Goal: Book appointment/travel/reservation

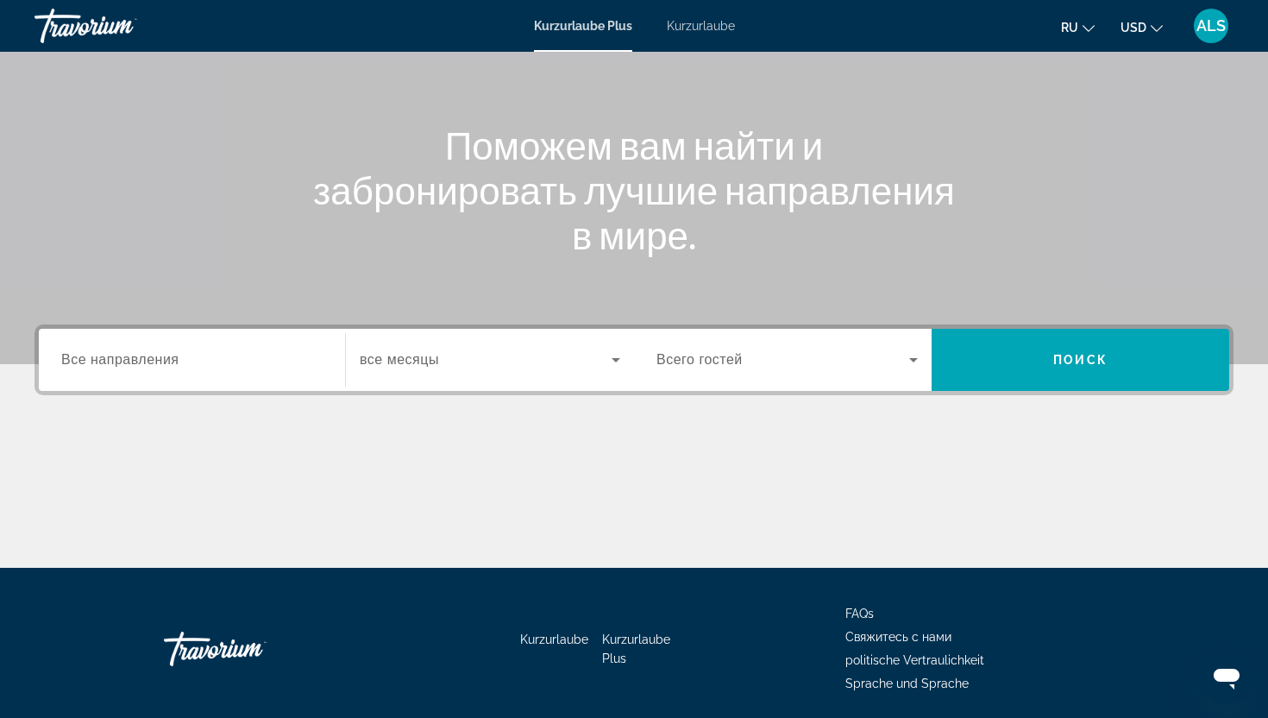
scroll to position [215, 0]
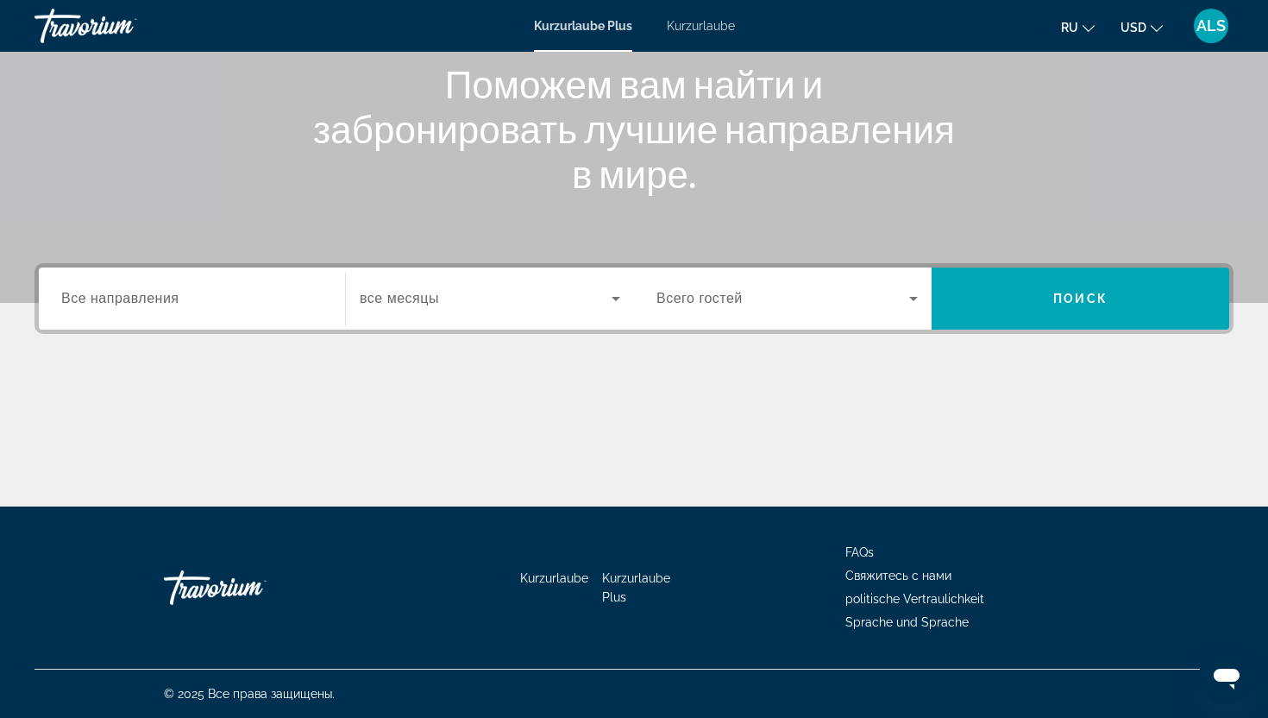
click at [253, 301] on input "Destination Все направления" at bounding box center [191, 299] width 261 height 21
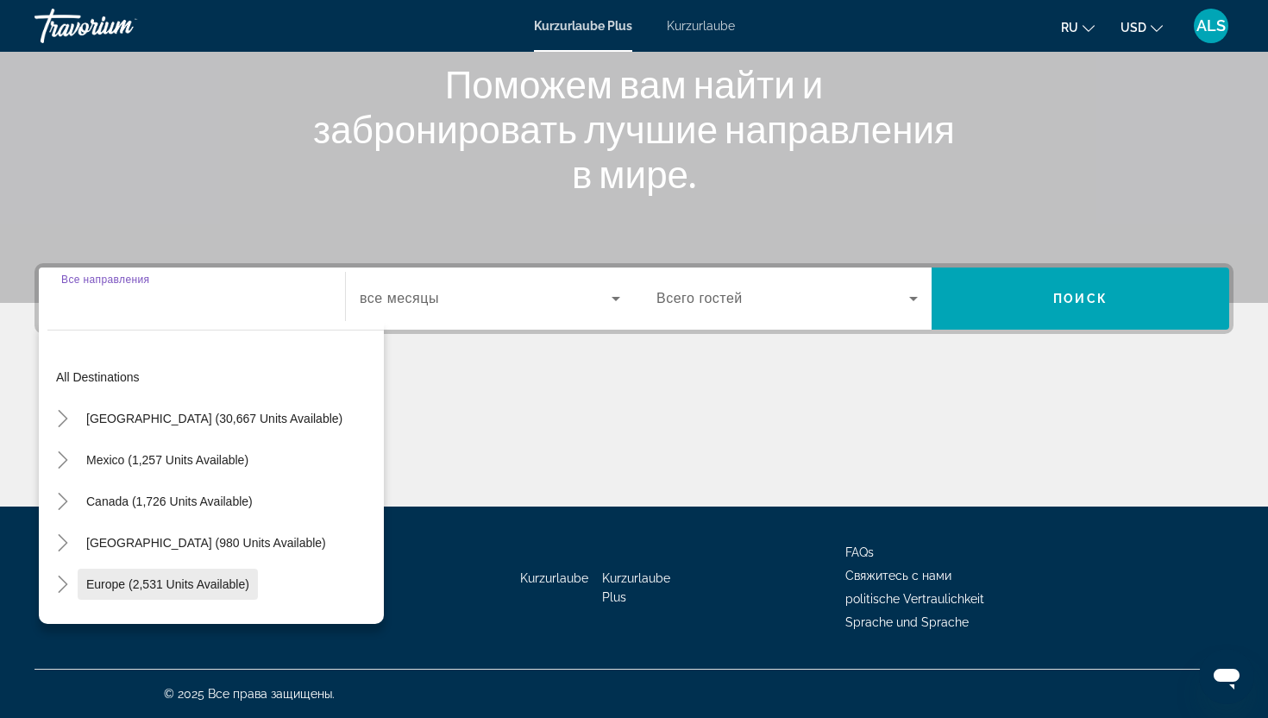
click at [144, 597] on span "Such-Widget" at bounding box center [168, 583] width 180 height 41
type input "**********"
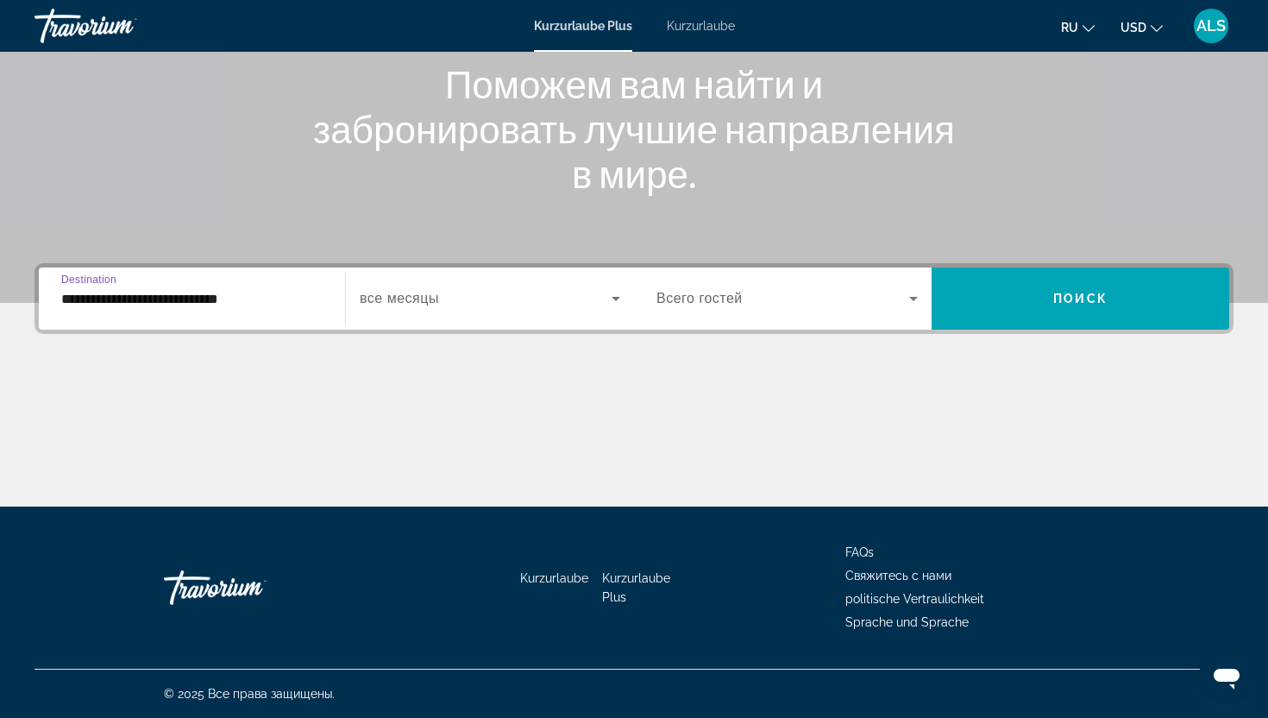
click at [503, 306] on span "Such-Widget" at bounding box center [486, 298] width 252 height 21
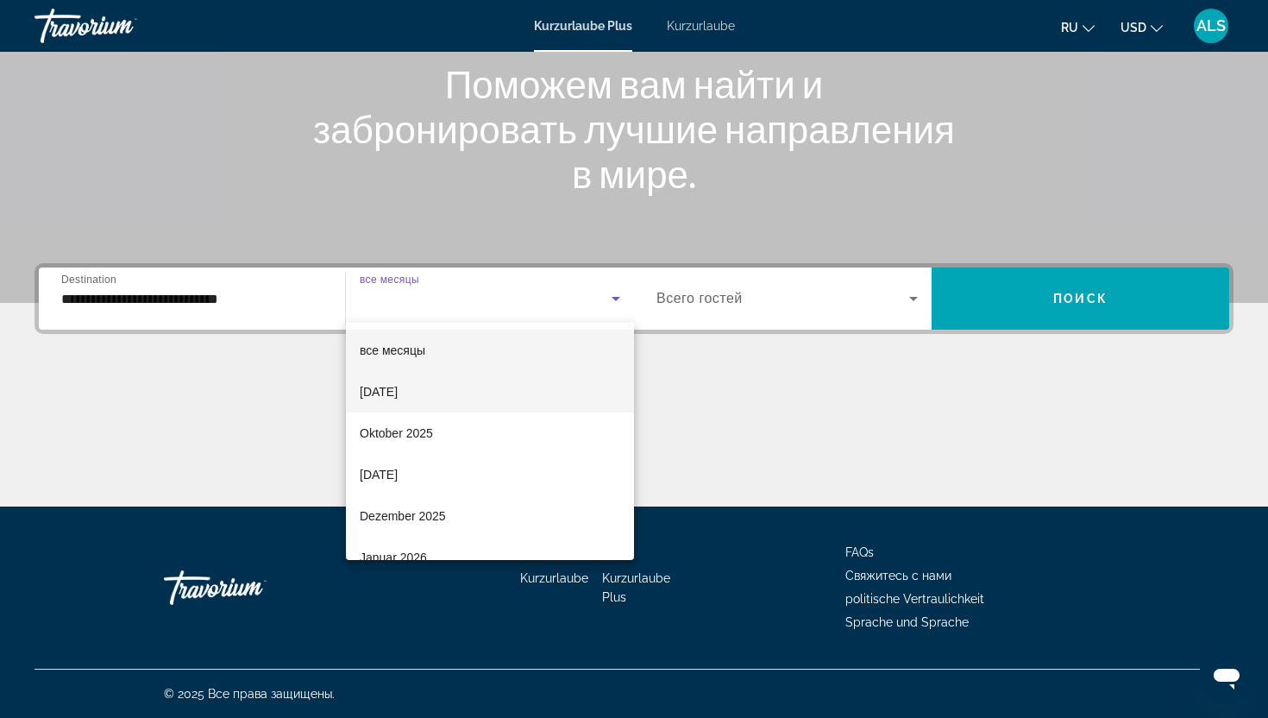
click at [398, 393] on font "[DATE]" at bounding box center [379, 392] width 38 height 14
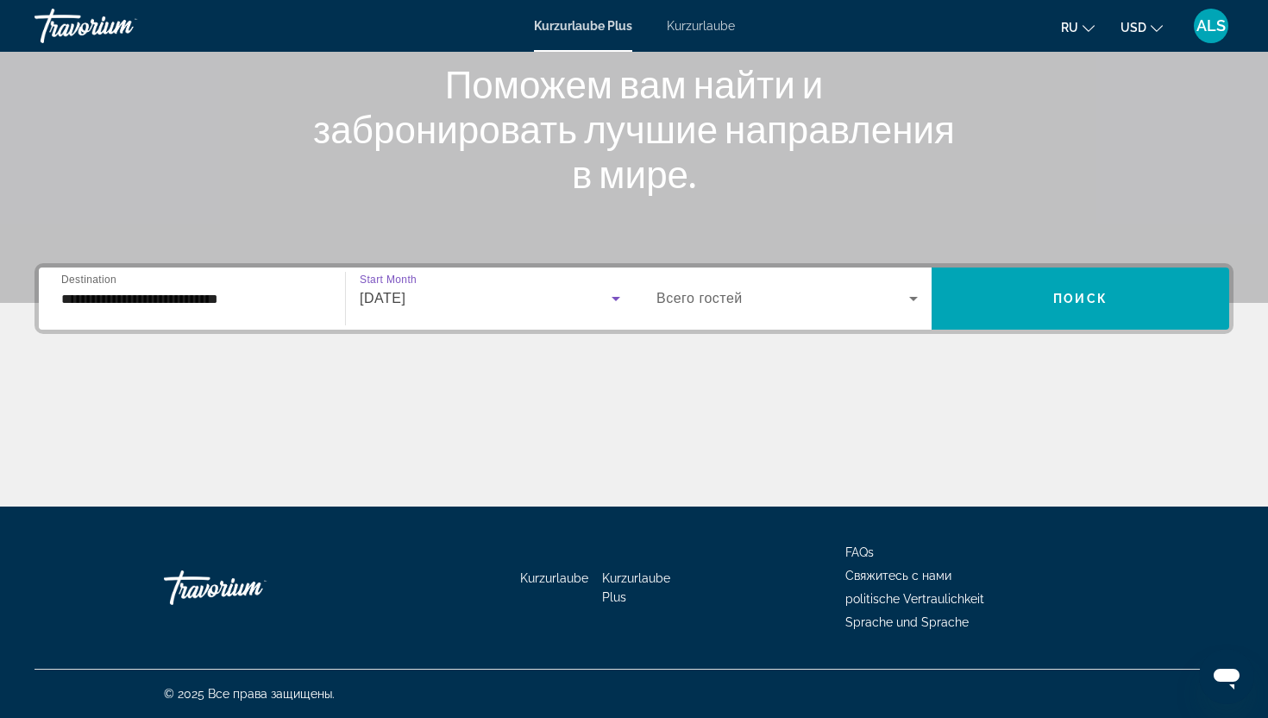
click at [681, 298] on span "Всего гостей" at bounding box center [699, 298] width 86 height 15
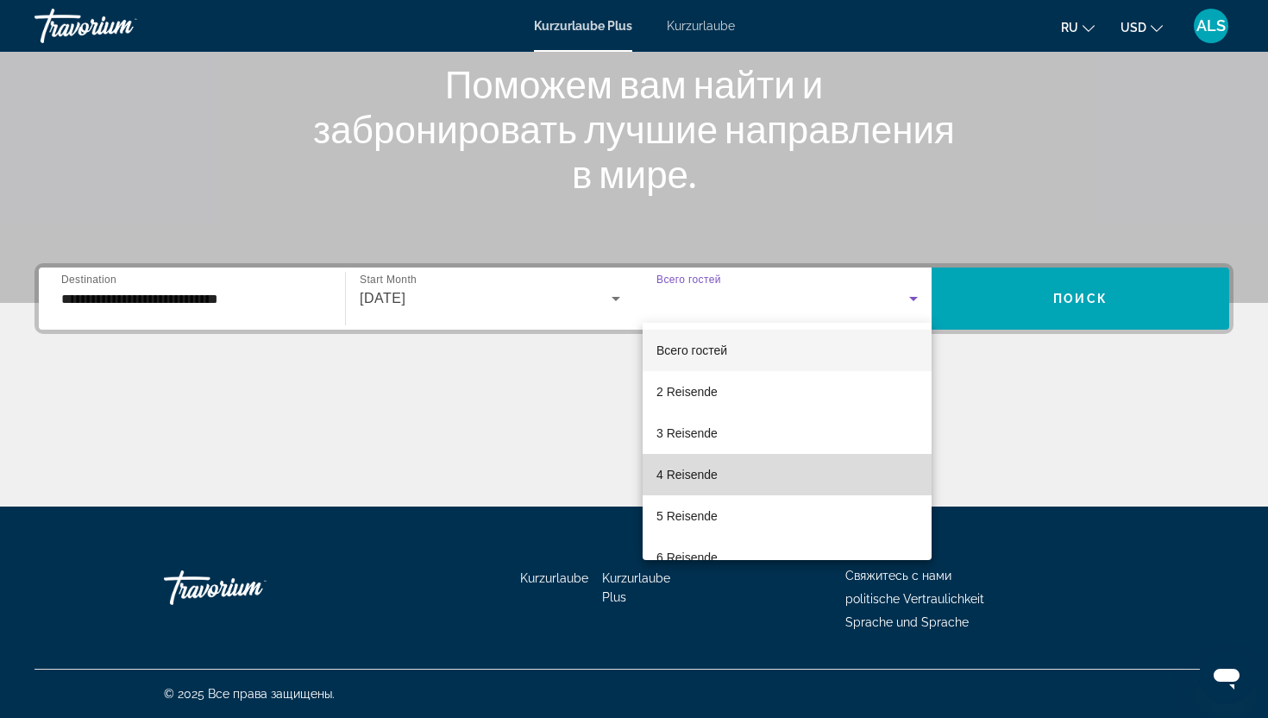
click at [659, 467] on font "4 Reisende" at bounding box center [686, 474] width 61 height 14
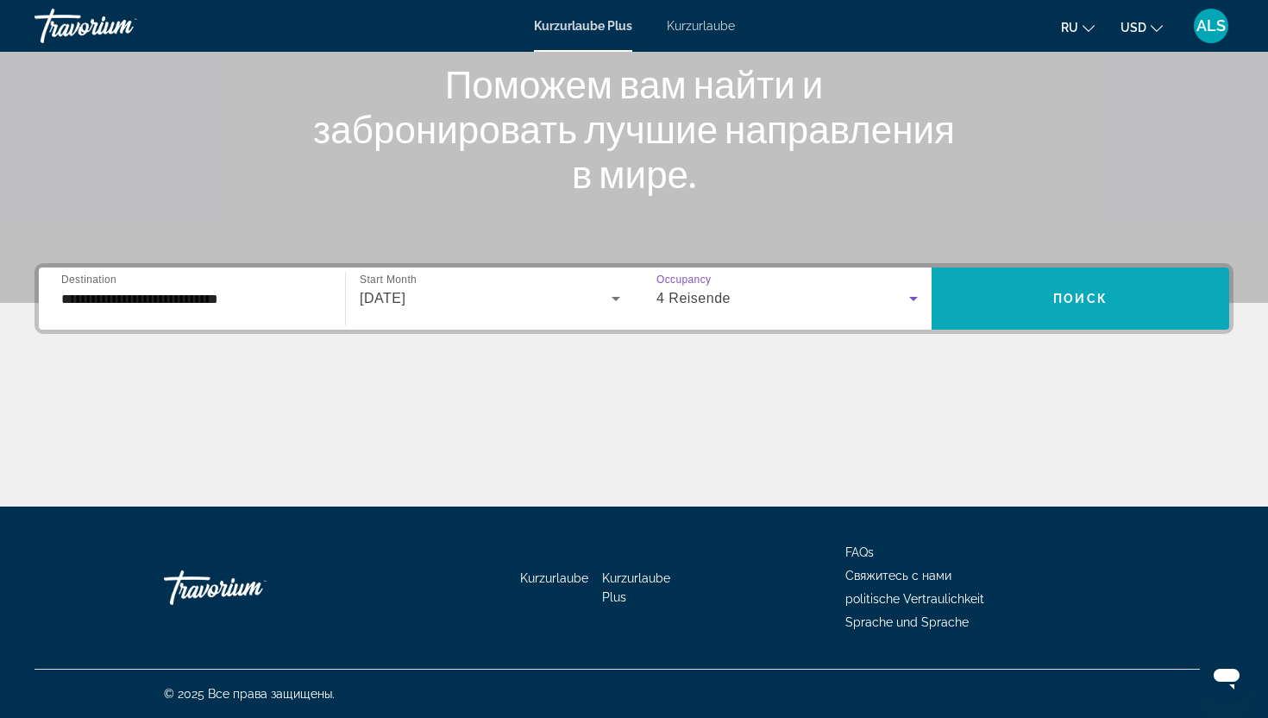
click at [1043, 293] on span "Such-Widget" at bounding box center [1081, 298] width 298 height 41
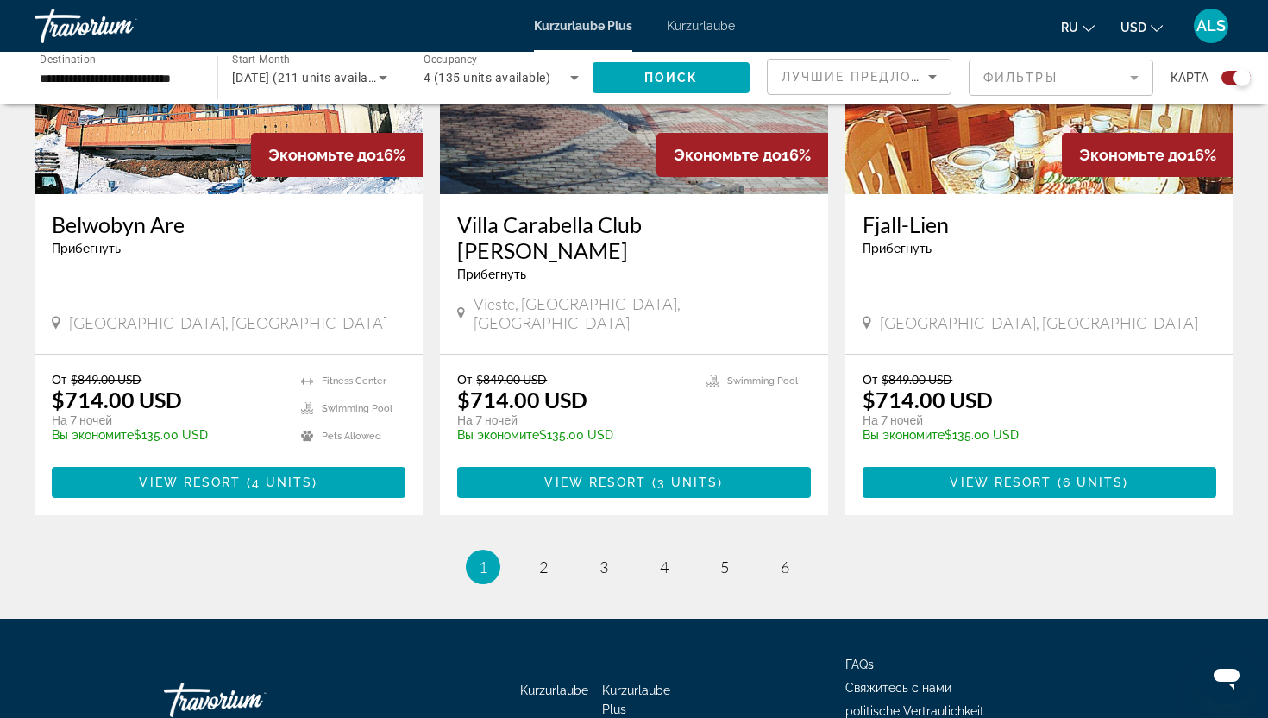
scroll to position [2607, 0]
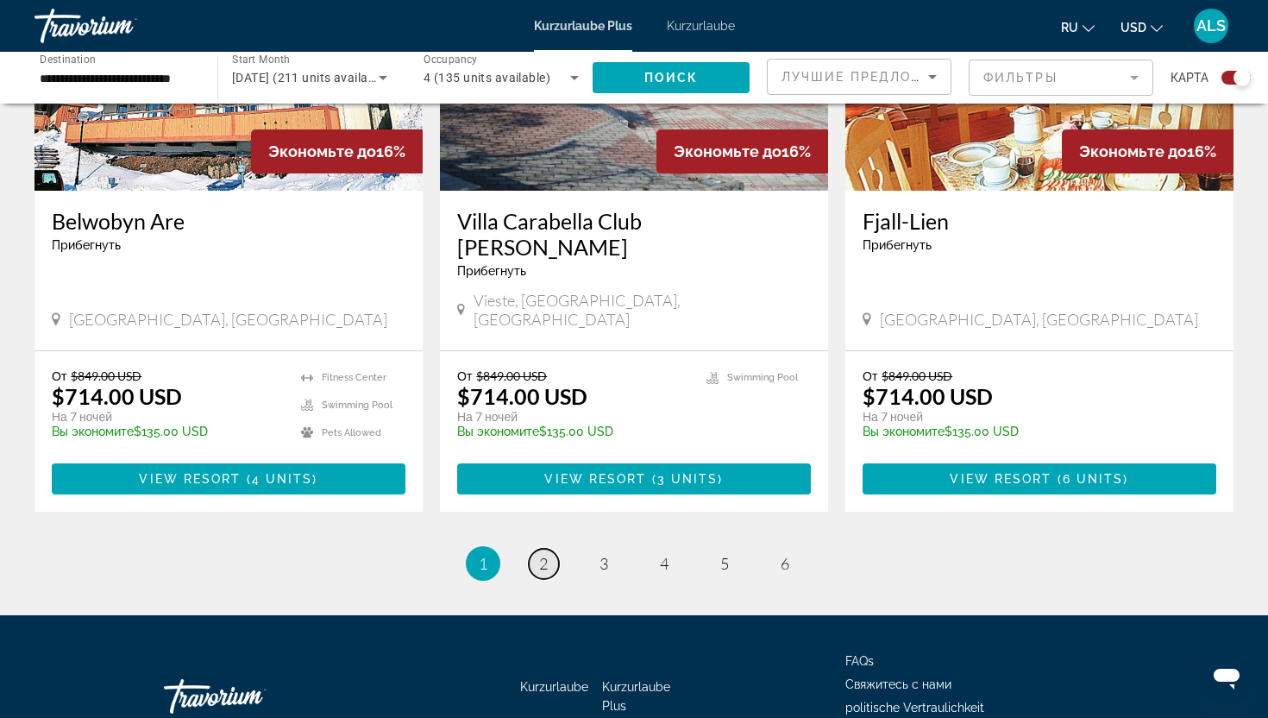
click at [547, 554] on span "2" at bounding box center [543, 563] width 9 height 19
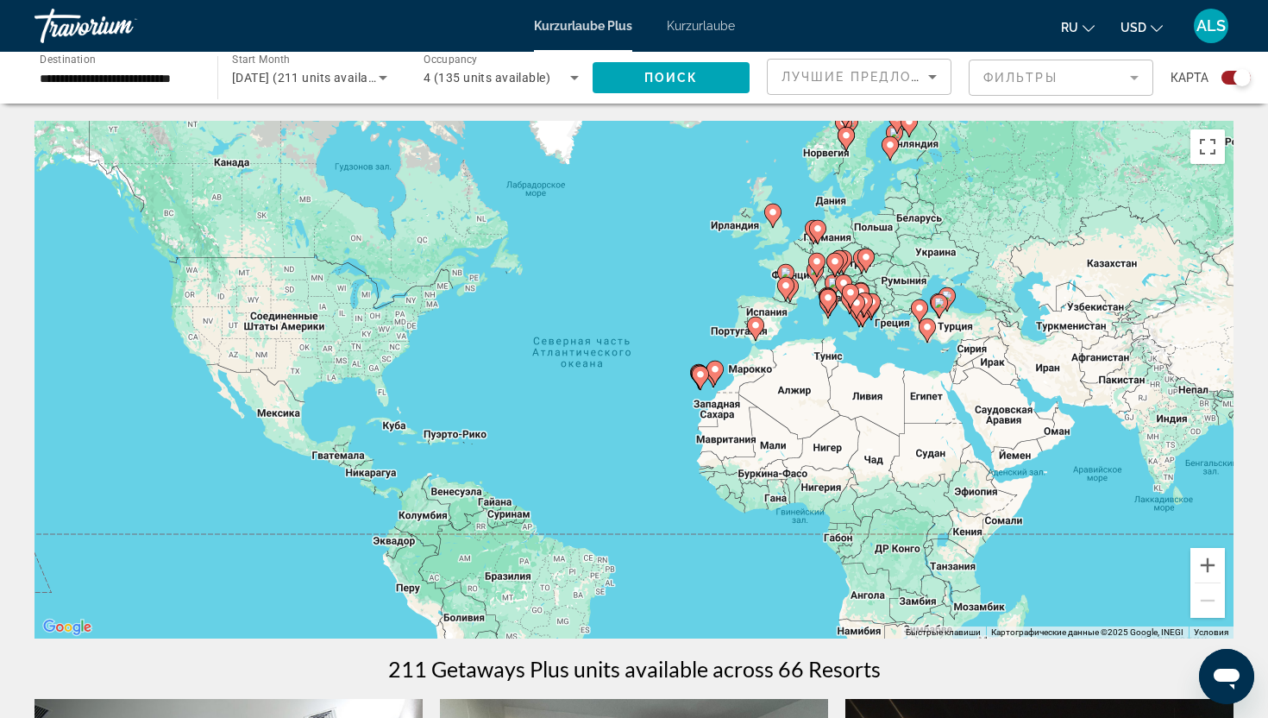
click at [795, 273] on div "Чтобы активировать перетаскивание с помощью клавиатуры, нажмите Alt + Ввод. Пос…" at bounding box center [634, 380] width 1199 height 518
click at [816, 235] on icon "Hauptinhalt" at bounding box center [818, 232] width 16 height 22
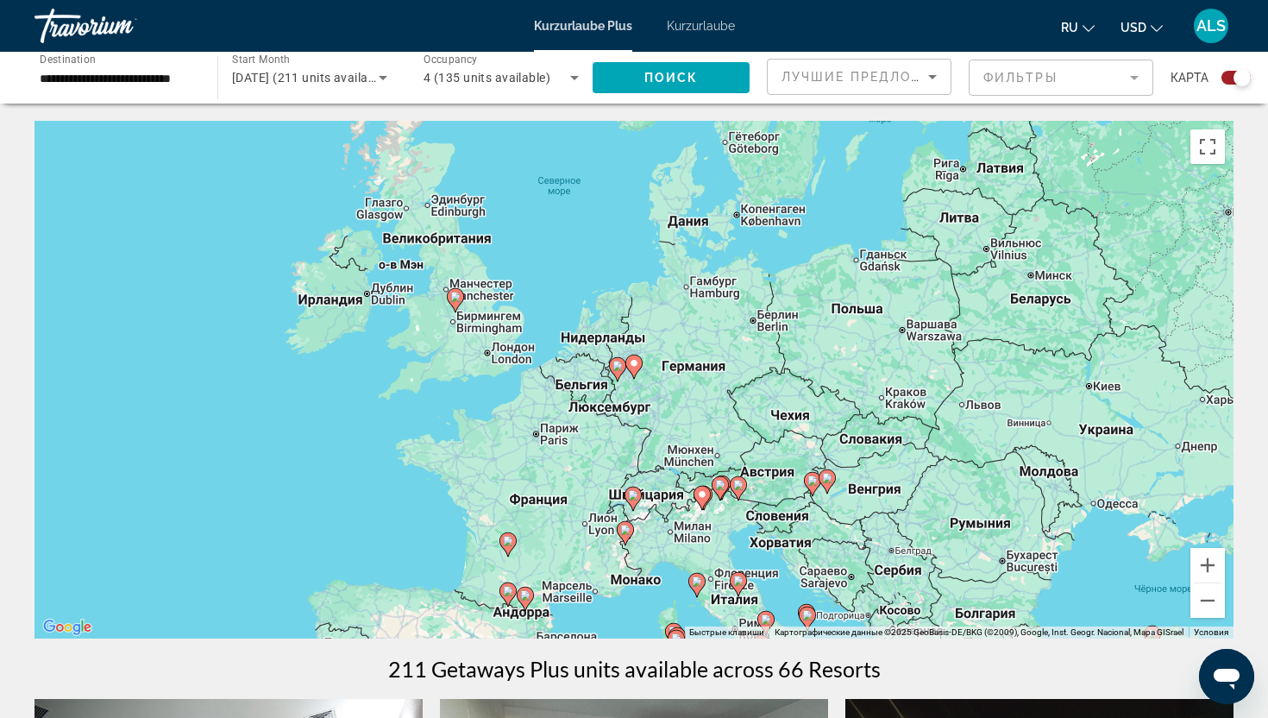
click at [630, 364] on image "Hauptinhalt" at bounding box center [634, 363] width 10 height 10
type input "**********"
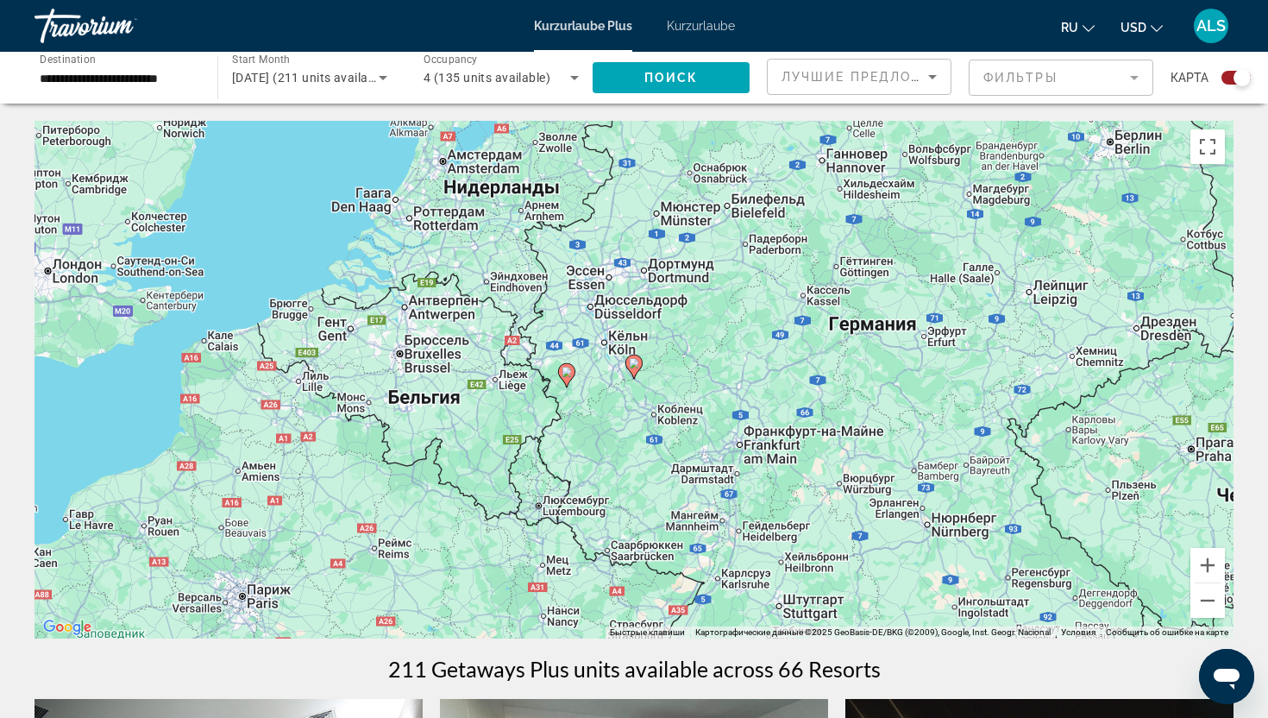
click at [636, 367] on image "Hauptinhalt" at bounding box center [634, 363] width 10 height 10
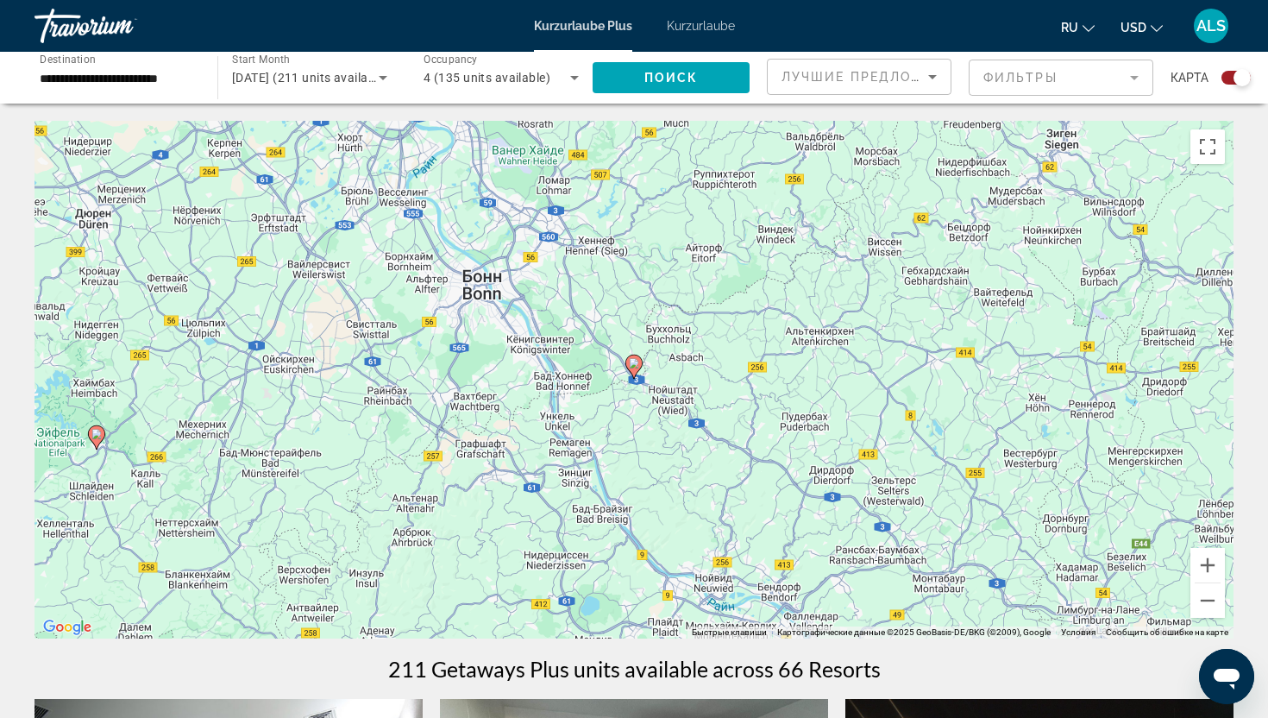
click at [636, 367] on image "Hauptinhalt" at bounding box center [634, 363] width 10 height 10
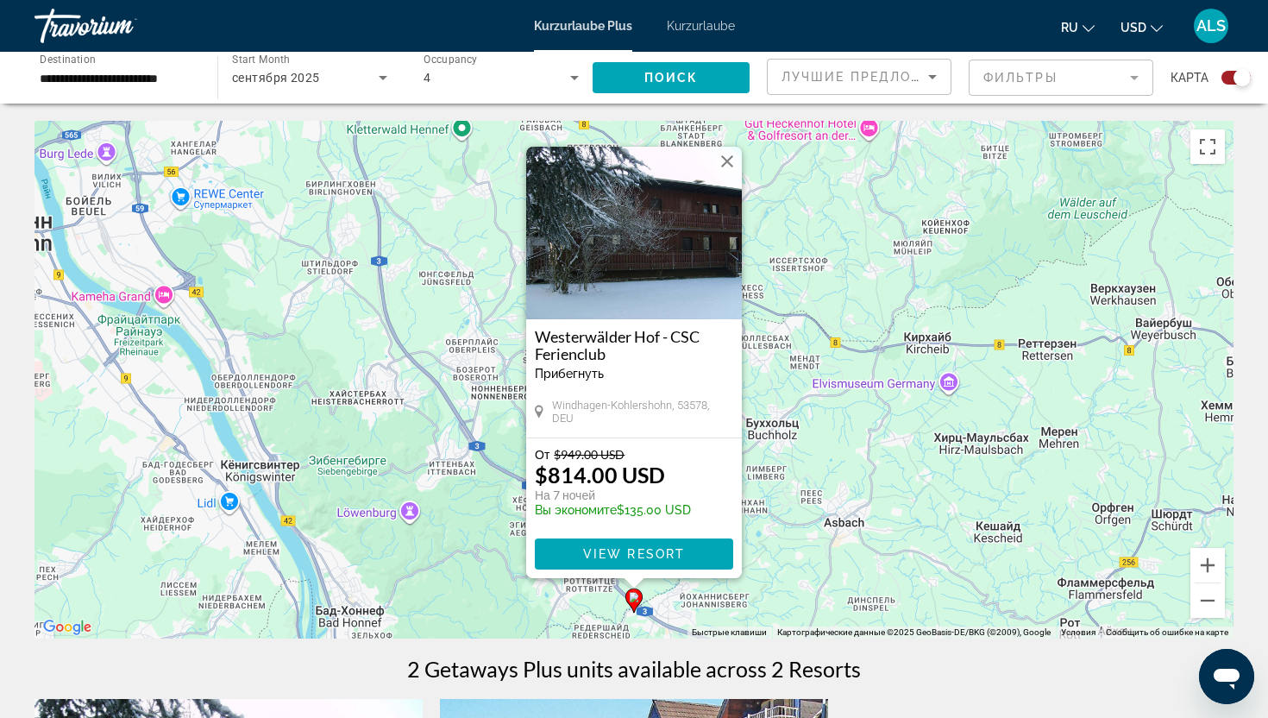
click at [725, 160] on button "Закрыть" at bounding box center [727, 161] width 26 height 26
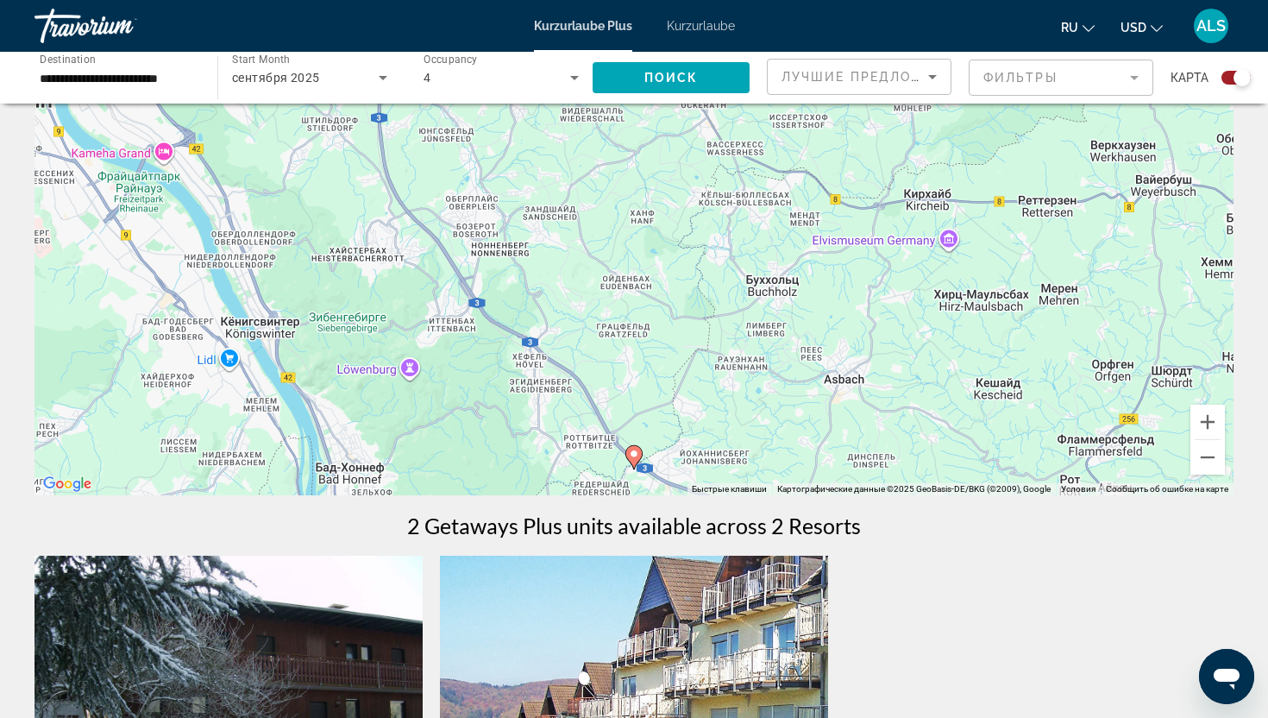
scroll to position [150, 0]
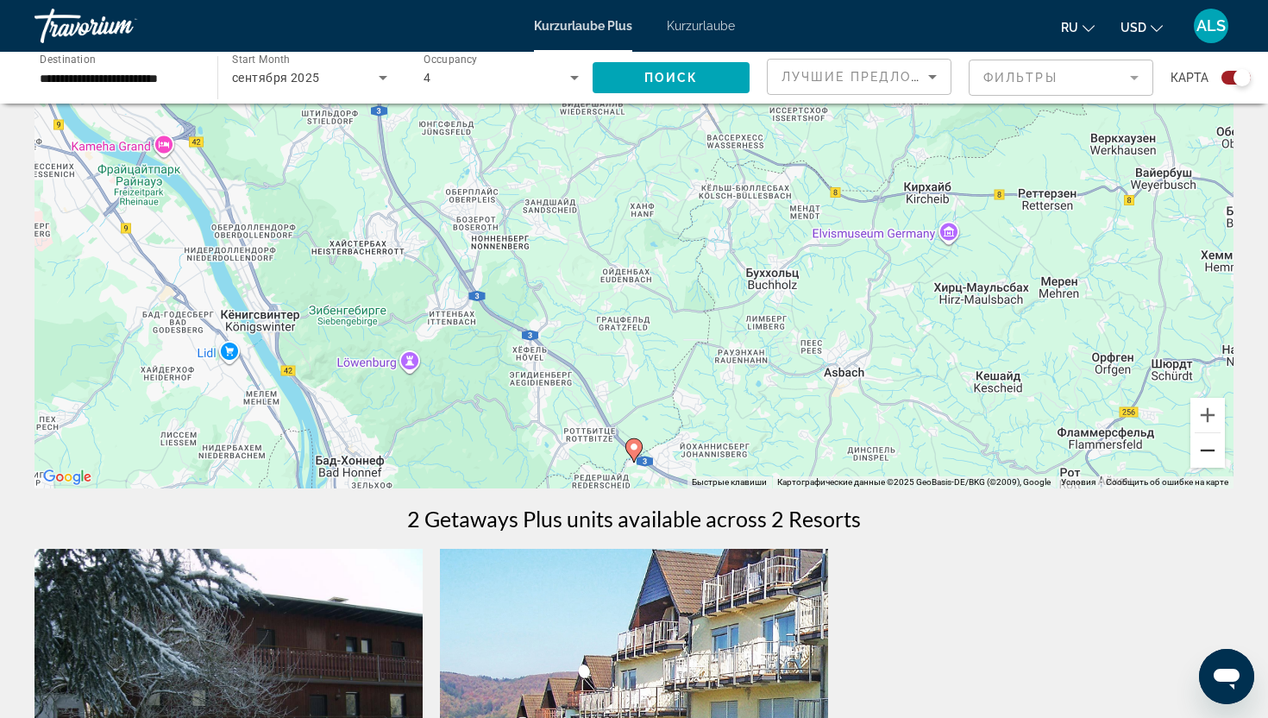
click at [1201, 457] on button "Уменьшить" at bounding box center [1207, 450] width 35 height 35
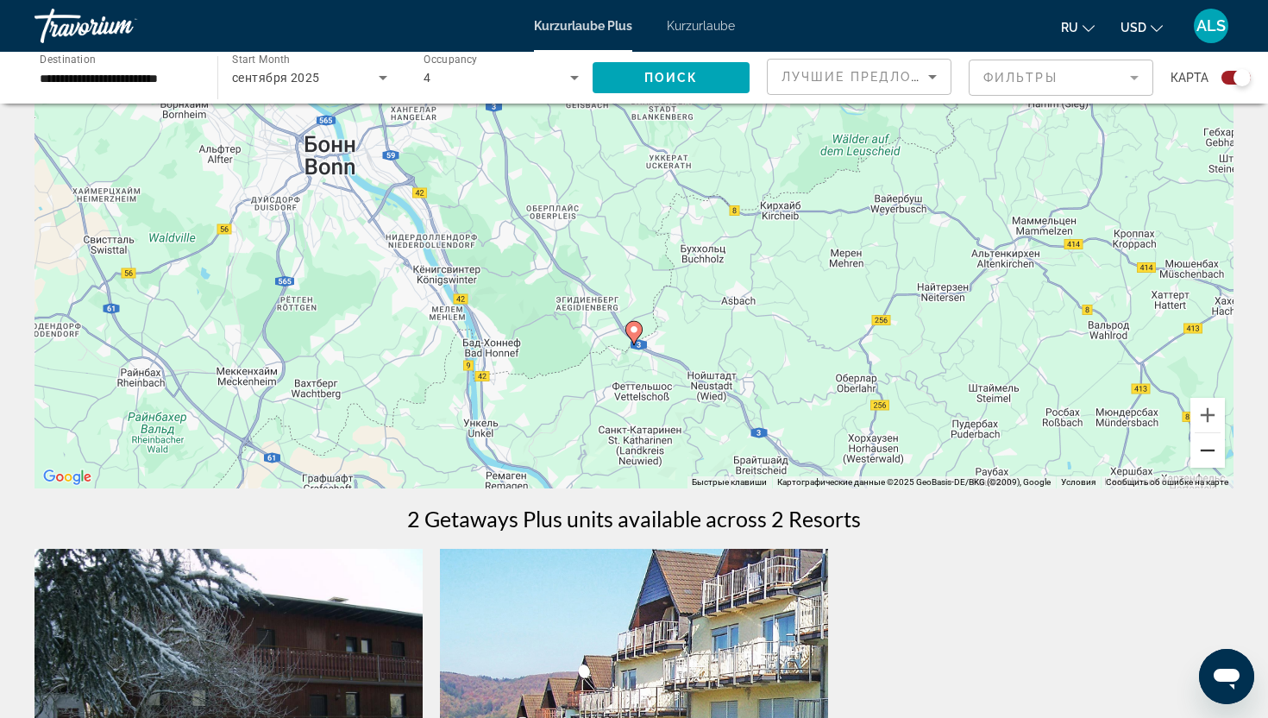
click at [1202, 457] on button "Уменьшить" at bounding box center [1207, 450] width 35 height 35
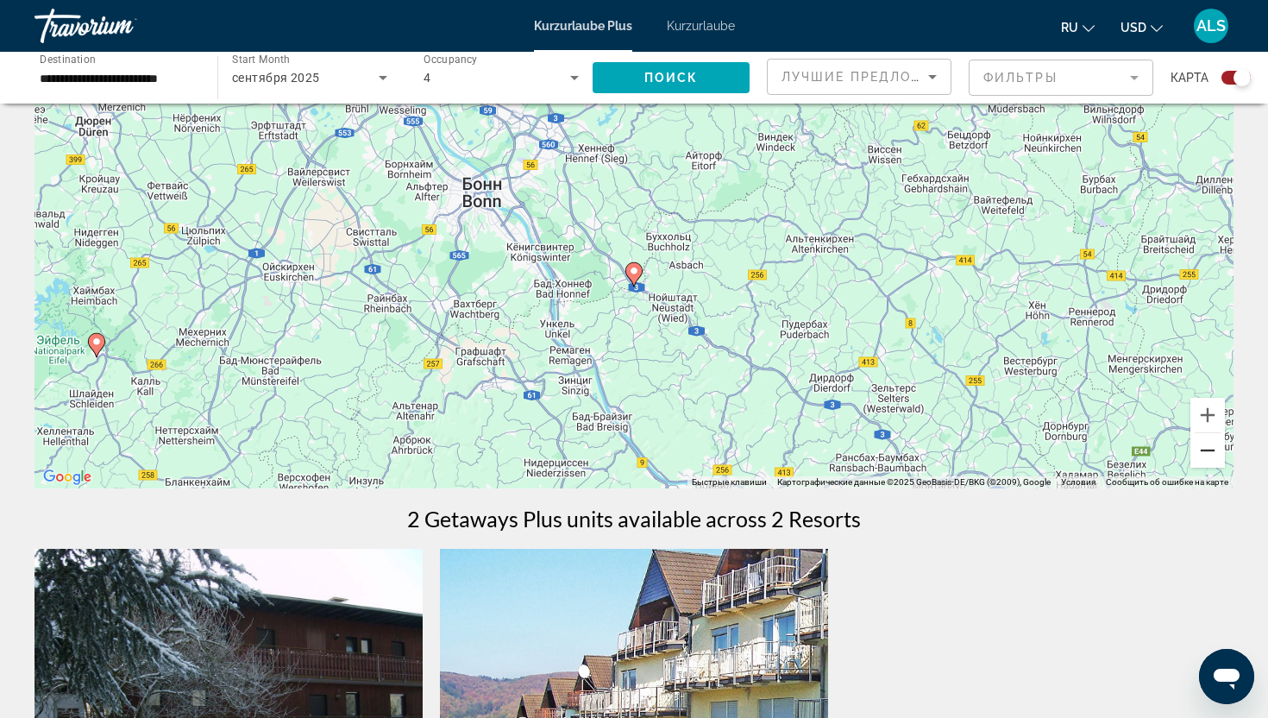
click at [1202, 458] on button "Уменьшить" at bounding box center [1207, 450] width 35 height 35
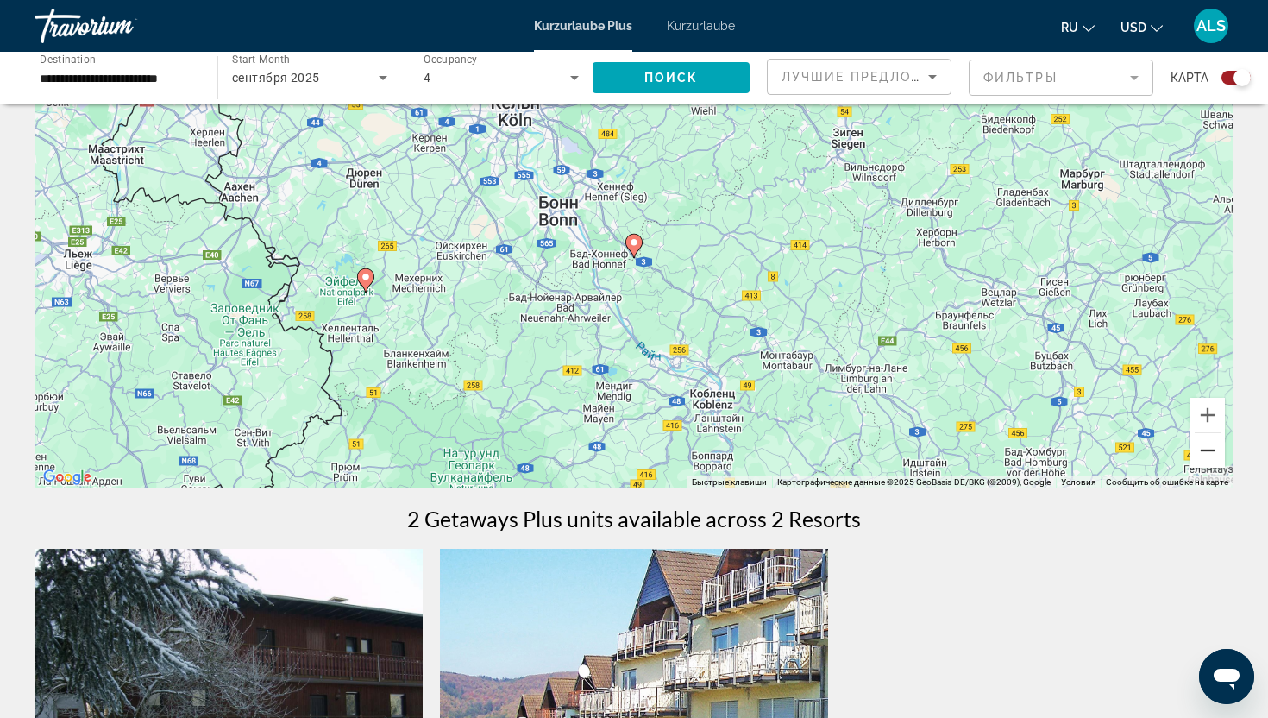
click at [1202, 458] on button "Уменьшить" at bounding box center [1207, 450] width 35 height 35
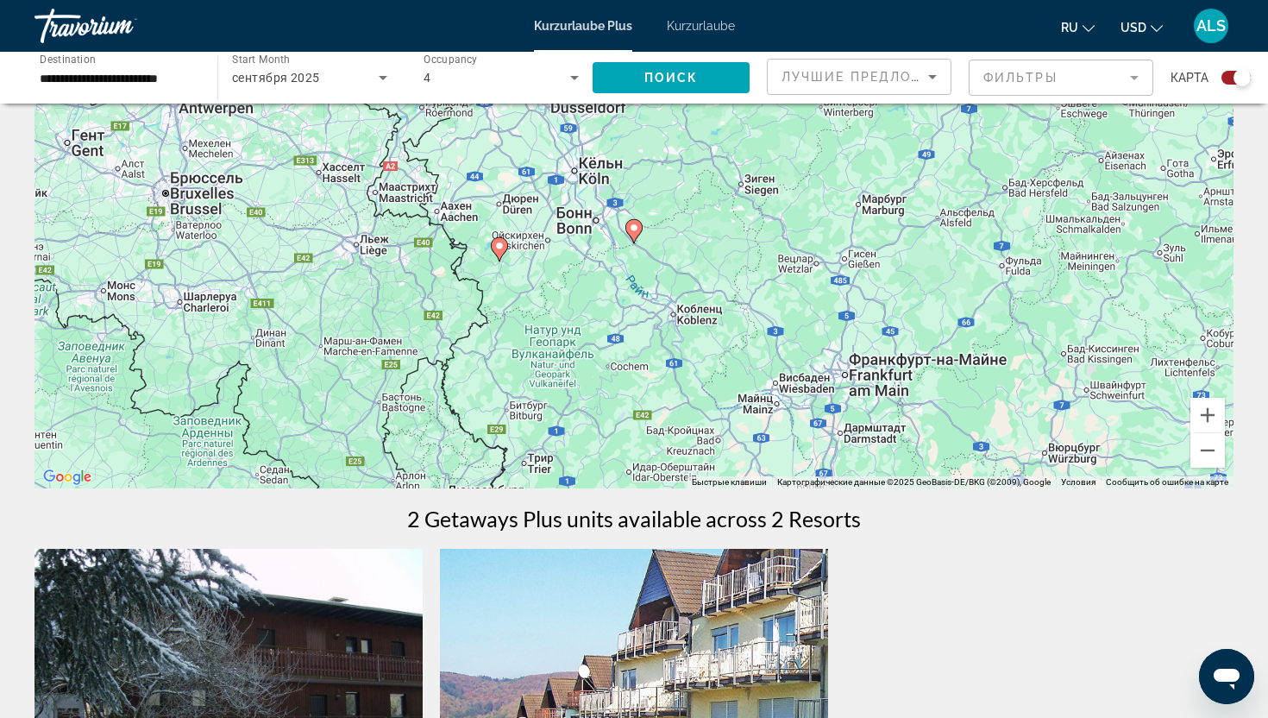
click at [503, 248] on image "Hauptinhalt" at bounding box center [499, 246] width 10 height 10
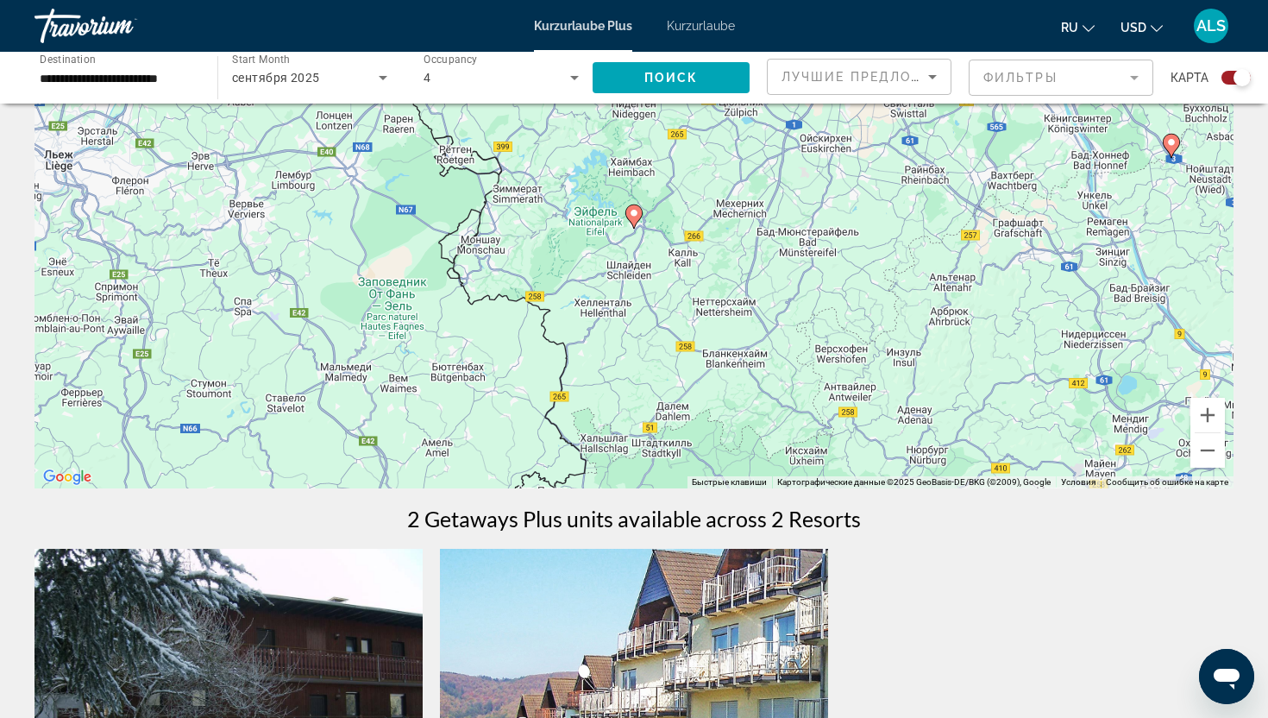
click at [632, 212] on image "Hauptinhalt" at bounding box center [634, 213] width 10 height 10
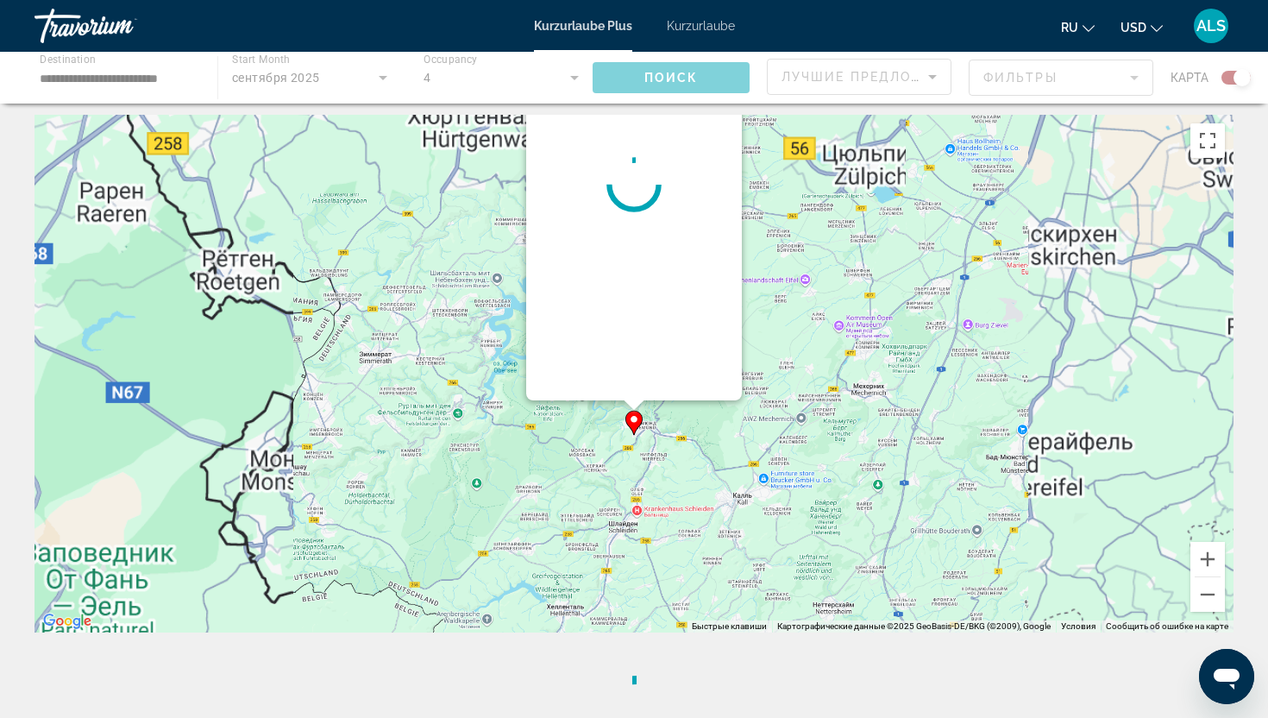
scroll to position [0, 0]
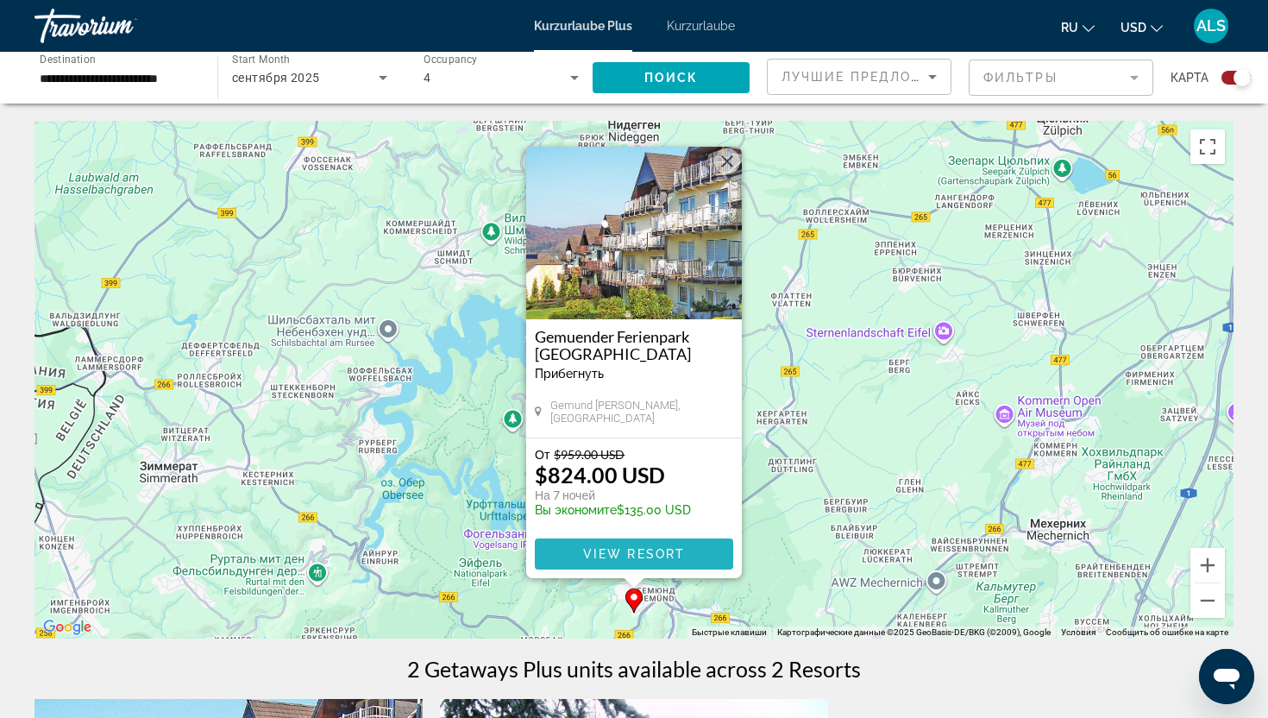
click at [586, 549] on span "View Resort" at bounding box center [634, 554] width 102 height 14
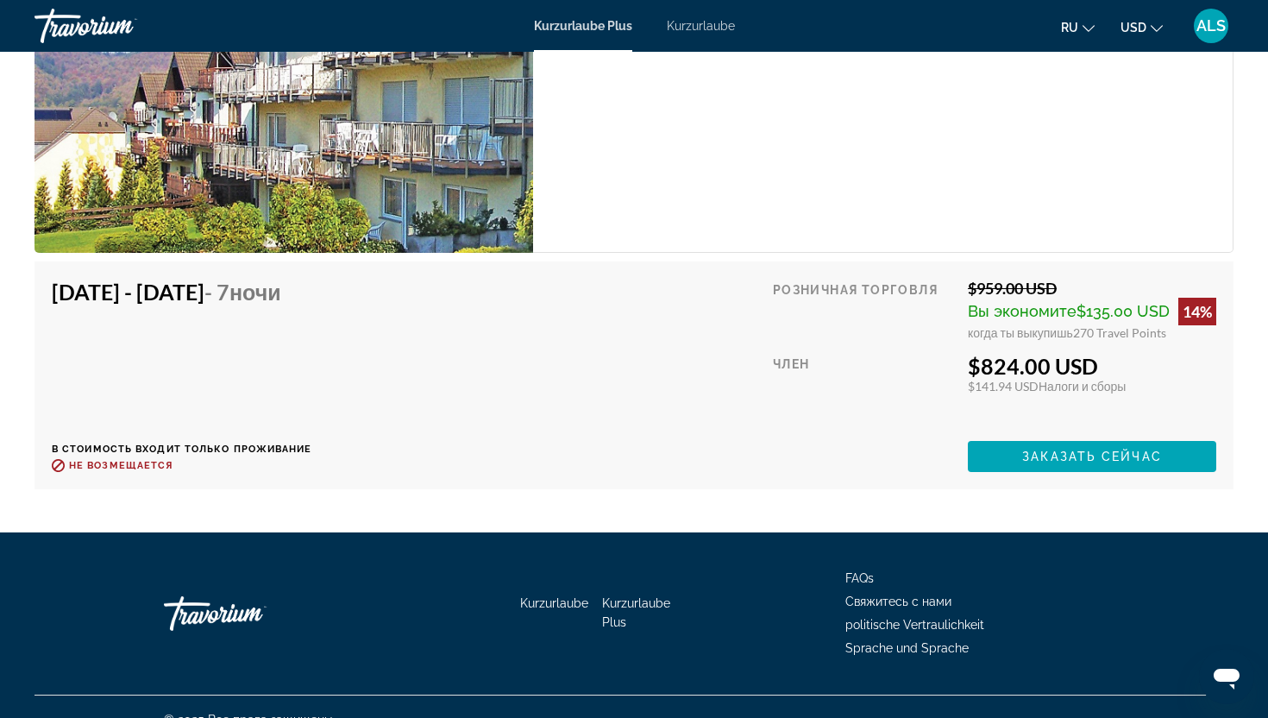
scroll to position [2811, 0]
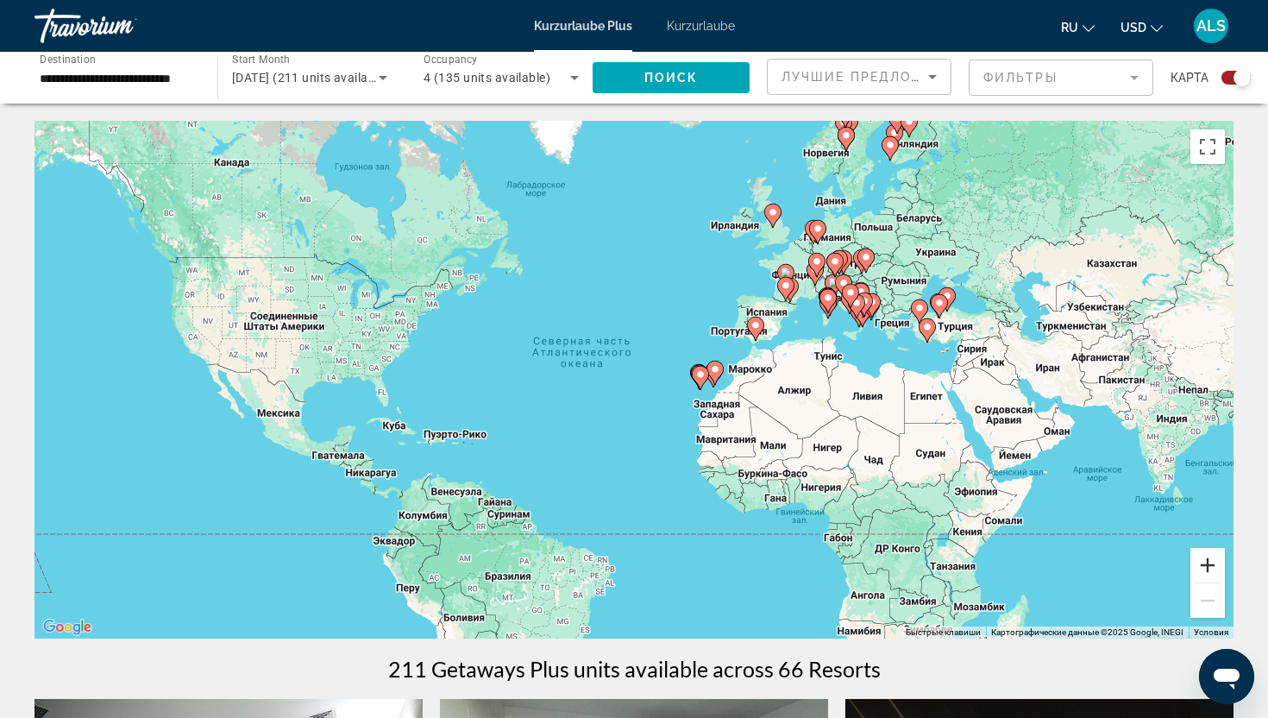
click at [1215, 569] on button "Увеличить" at bounding box center [1207, 565] width 35 height 35
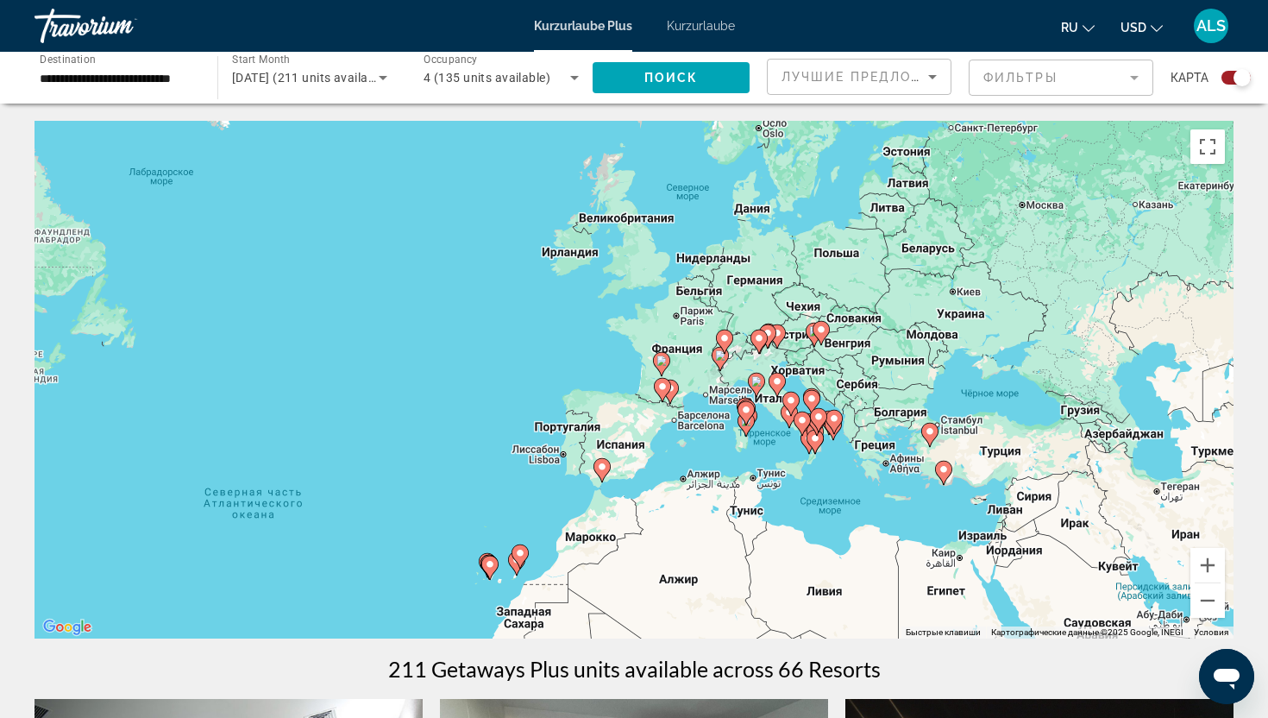
drag, startPoint x: 1087, startPoint y: 173, endPoint x: 806, endPoint y: 354, distance: 334.5
click at [806, 354] on div "Чтобы активировать перетаскивание с помощью клавиатуры, нажмите Alt + Ввод. Пос…" at bounding box center [634, 380] width 1199 height 518
click at [1207, 571] on button "Увеличить" at bounding box center [1207, 565] width 35 height 35
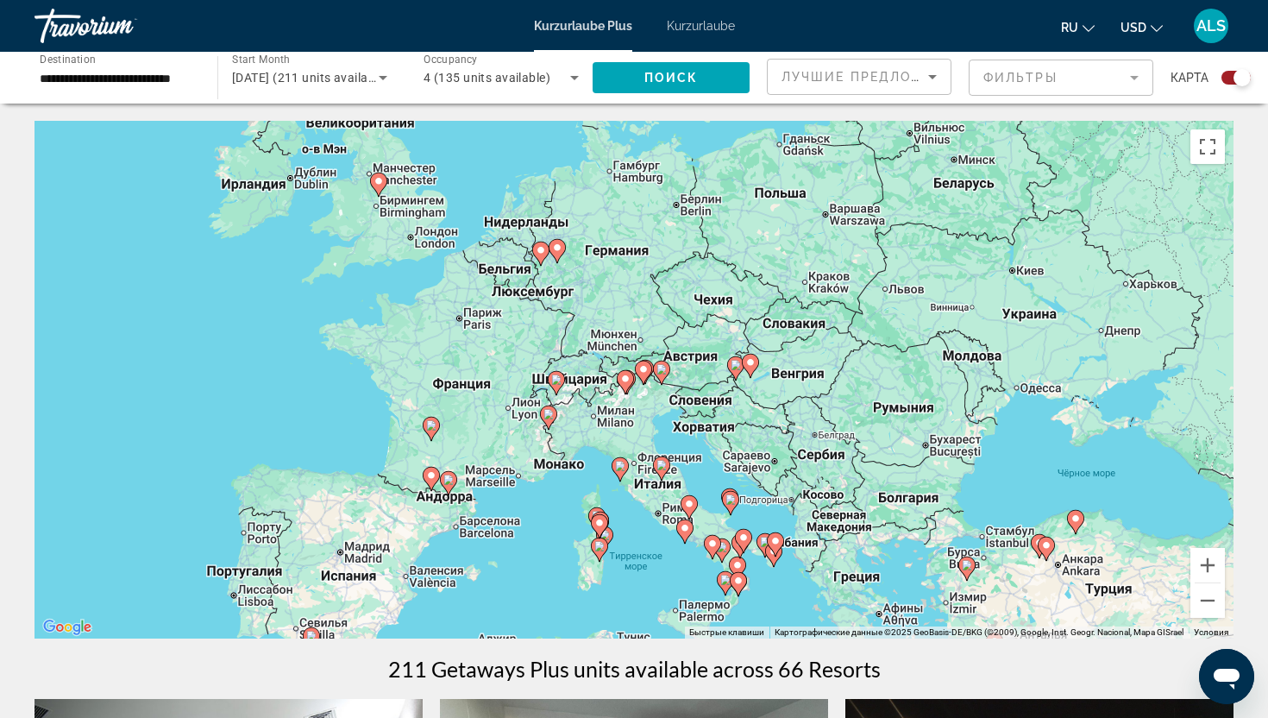
drag, startPoint x: 894, startPoint y: 308, endPoint x: 619, endPoint y: 386, distance: 285.9
click at [620, 446] on div "Hauptinhalt" at bounding box center [973, 446] width 1199 height 0
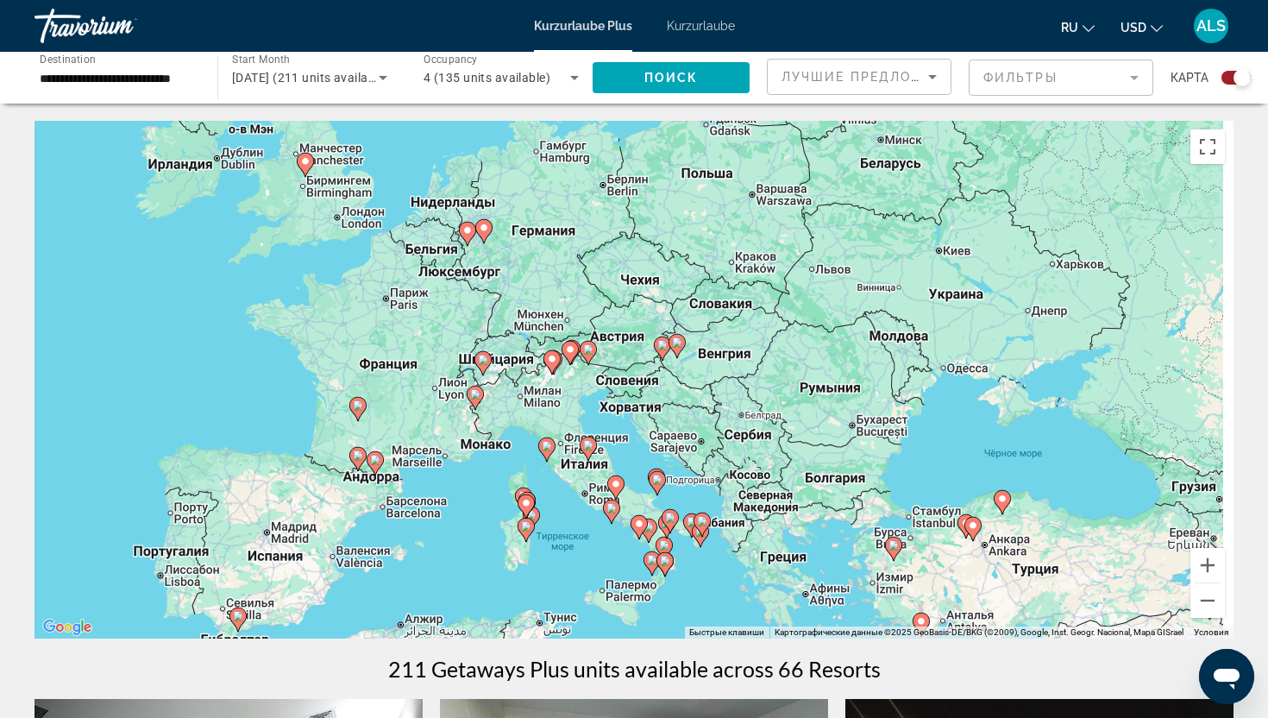
drag, startPoint x: 609, startPoint y: 331, endPoint x: 523, endPoint y: 285, distance: 97.6
click at [523, 285] on div "Чтобы активировать перетаскивание с помощью клавиатуры, нажмите Alt + Ввод. Пос…" at bounding box center [634, 380] width 1199 height 518
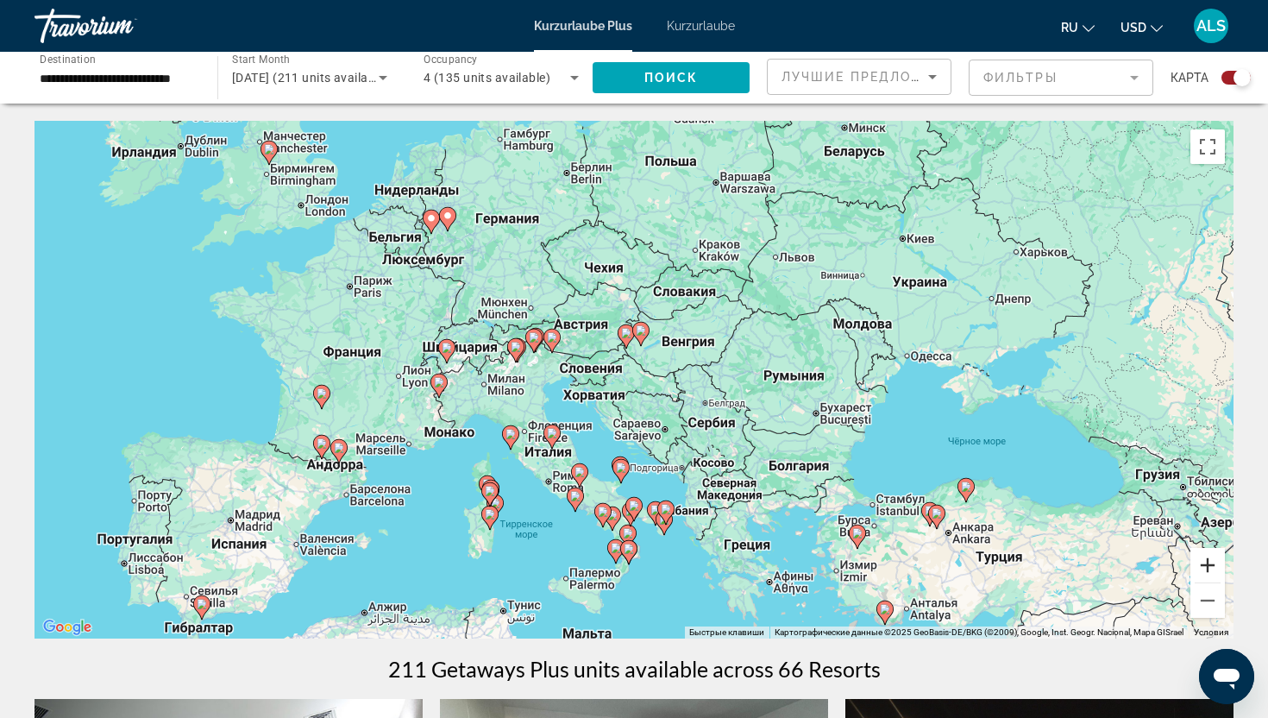
click at [1212, 568] on button "Увеличить" at bounding box center [1207, 565] width 35 height 35
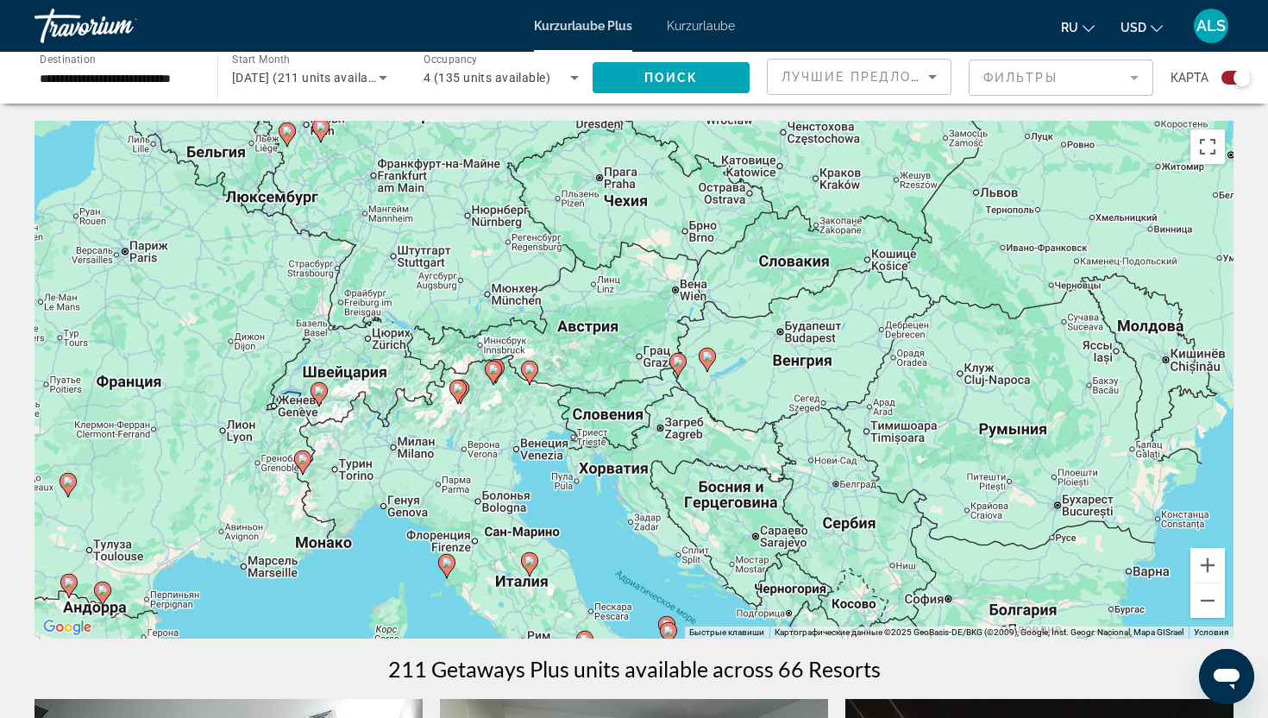
drag, startPoint x: 472, startPoint y: 292, endPoint x: 535, endPoint y: 352, distance: 86.6
click at [535, 352] on div "Чтобы активировать перетаскивание с помощью клавиатуры, нажмите Alt + Ввод. Пос…" at bounding box center [634, 380] width 1199 height 518
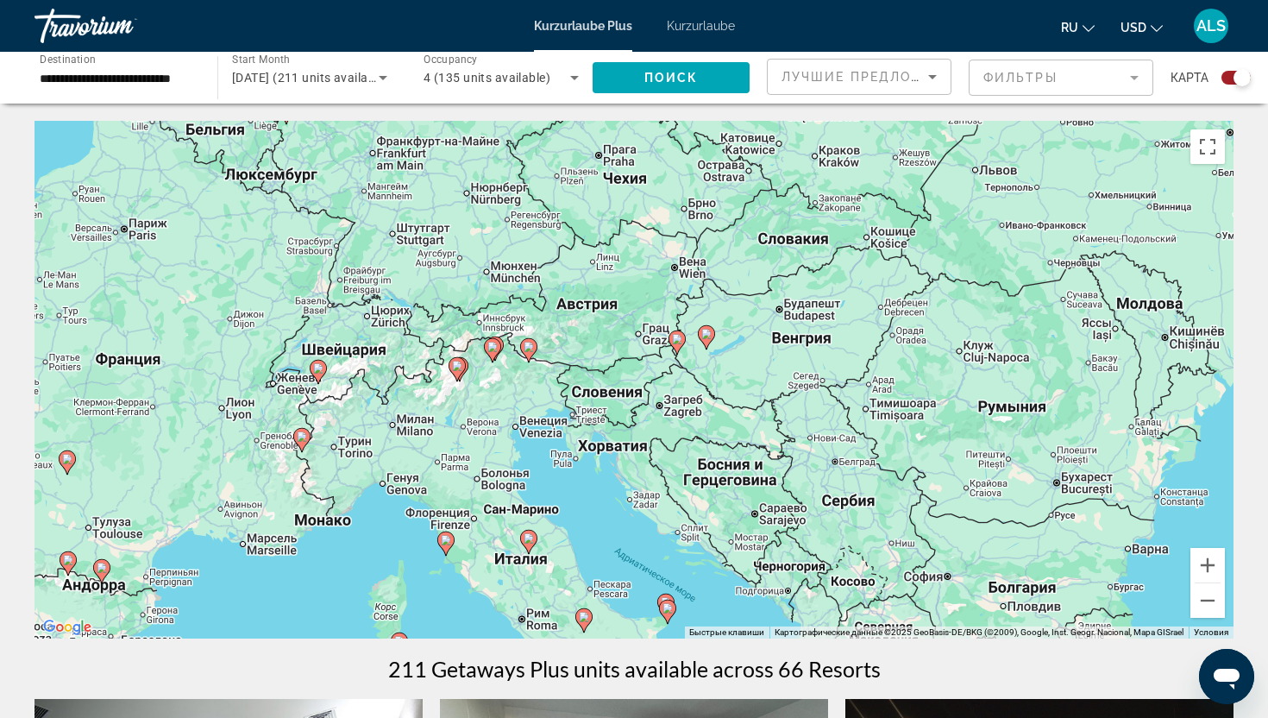
drag, startPoint x: 463, startPoint y: 392, endPoint x: 447, endPoint y: 365, distance: 31.4
click at [452, 365] on image "Hauptinhalt" at bounding box center [457, 366] width 10 height 10
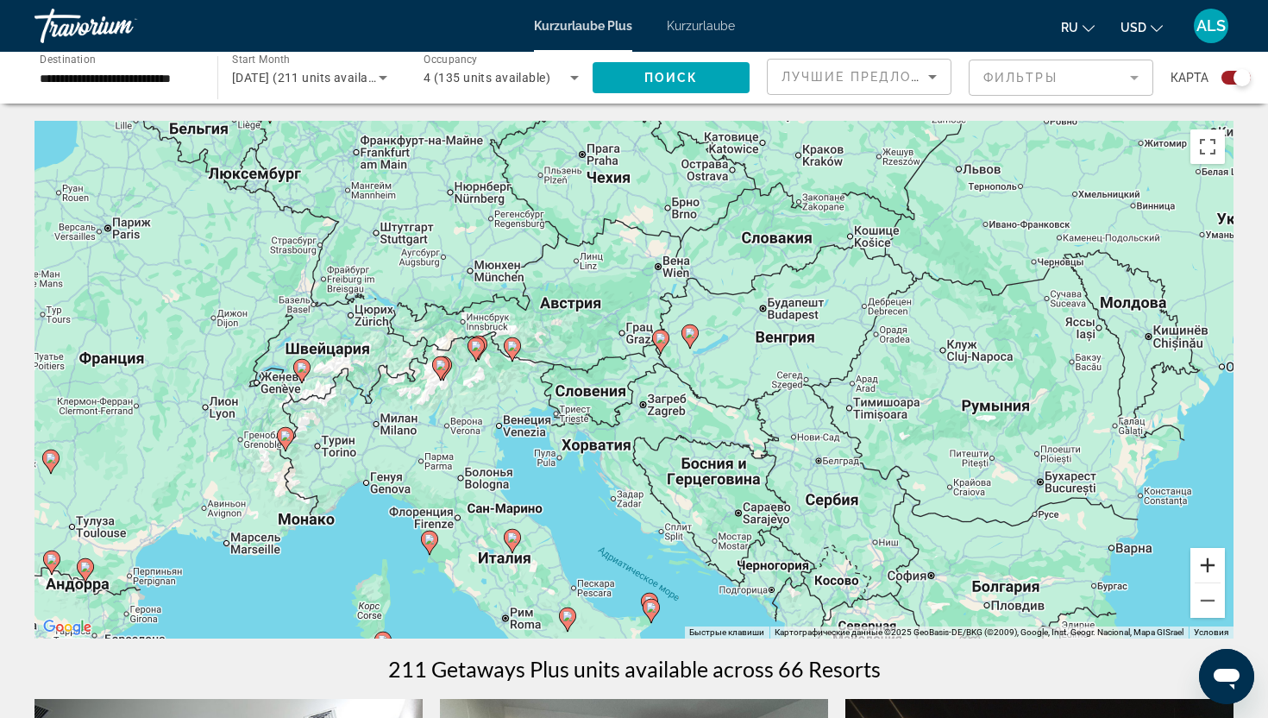
click at [1214, 575] on button "Увеличить" at bounding box center [1207, 565] width 35 height 35
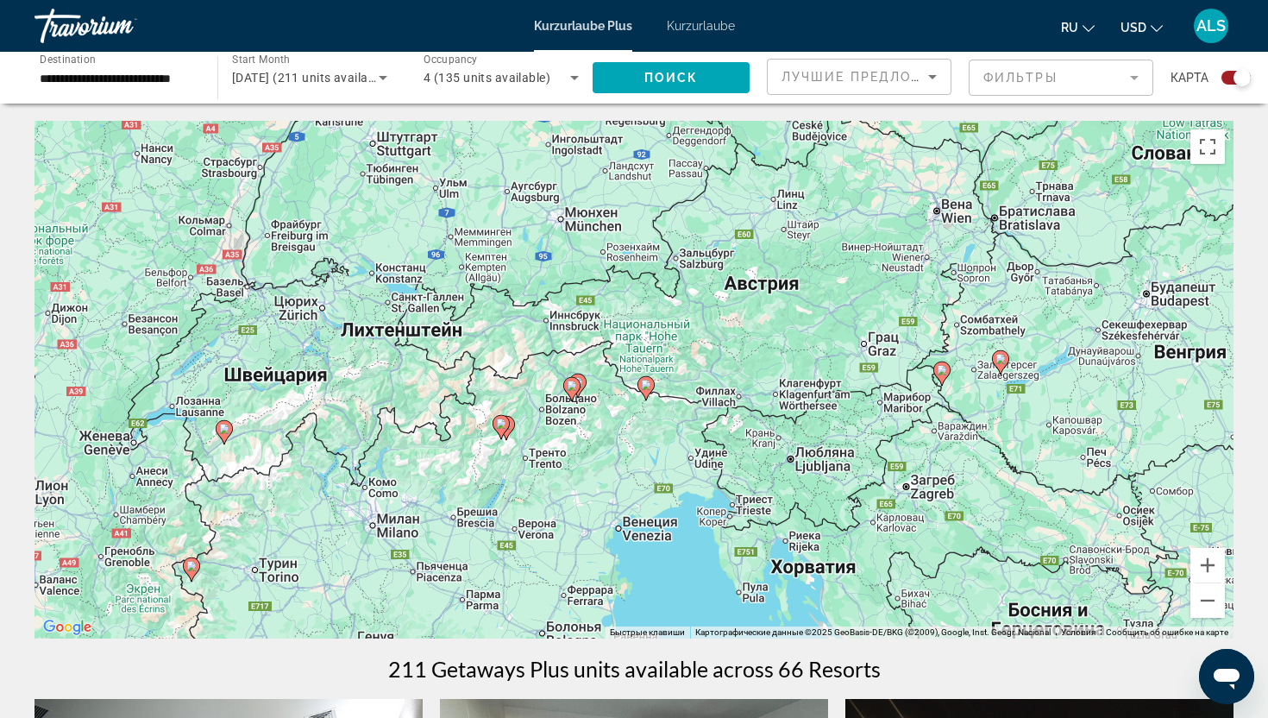
drag, startPoint x: 381, startPoint y: 378, endPoint x: 653, endPoint y: 432, distance: 277.1
click at [653, 432] on div "Чтобы активировать перетаскивание с помощью клавиатуры, нажмите Alt + Ввод. Пос…" at bounding box center [634, 380] width 1199 height 518
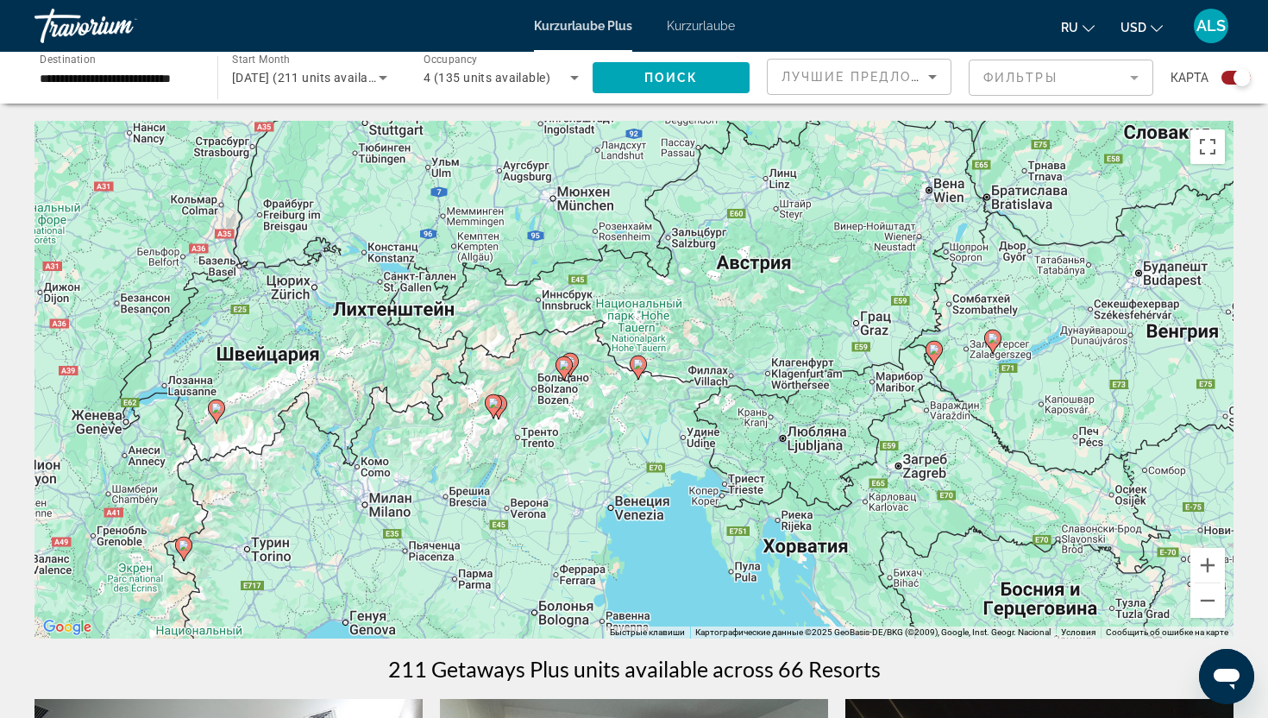
drag, startPoint x: 631, startPoint y: 403, endPoint x: 605, endPoint y: 383, distance: 32.6
click at [605, 383] on div "Чтобы активировать перетаскивание с помощью клавиатуры, нажмите Alt + Ввод. Пос…" at bounding box center [634, 380] width 1199 height 518
click at [1206, 611] on button "Уменьшить" at bounding box center [1207, 600] width 35 height 35
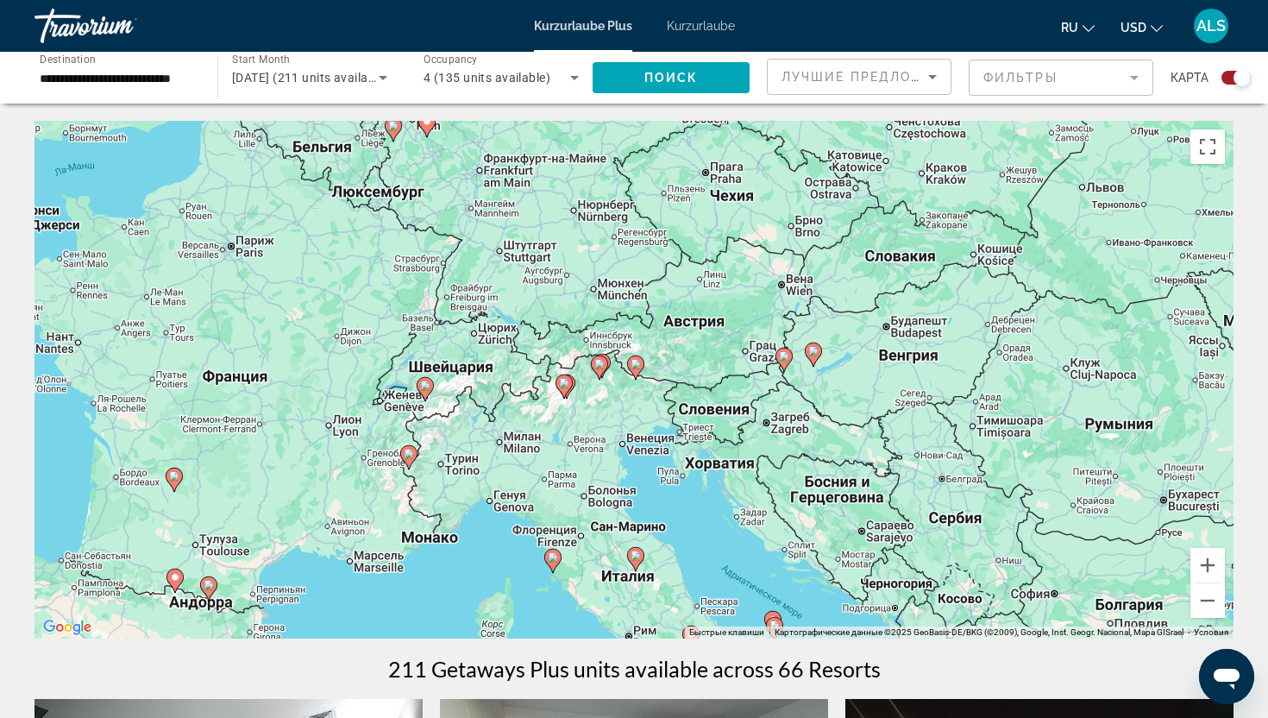
click at [550, 560] on image "Hauptinhalt" at bounding box center [553, 557] width 10 height 10
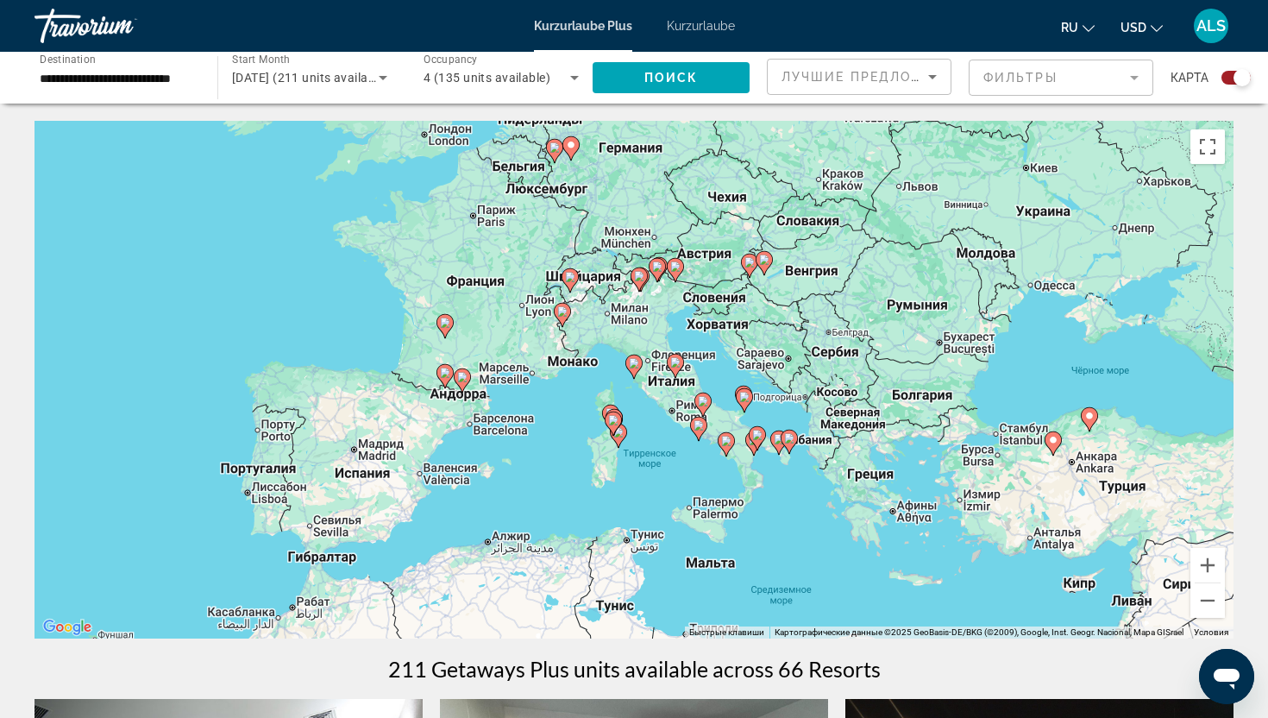
click at [632, 362] on image "Hauptinhalt" at bounding box center [634, 363] width 10 height 10
type input "**********"
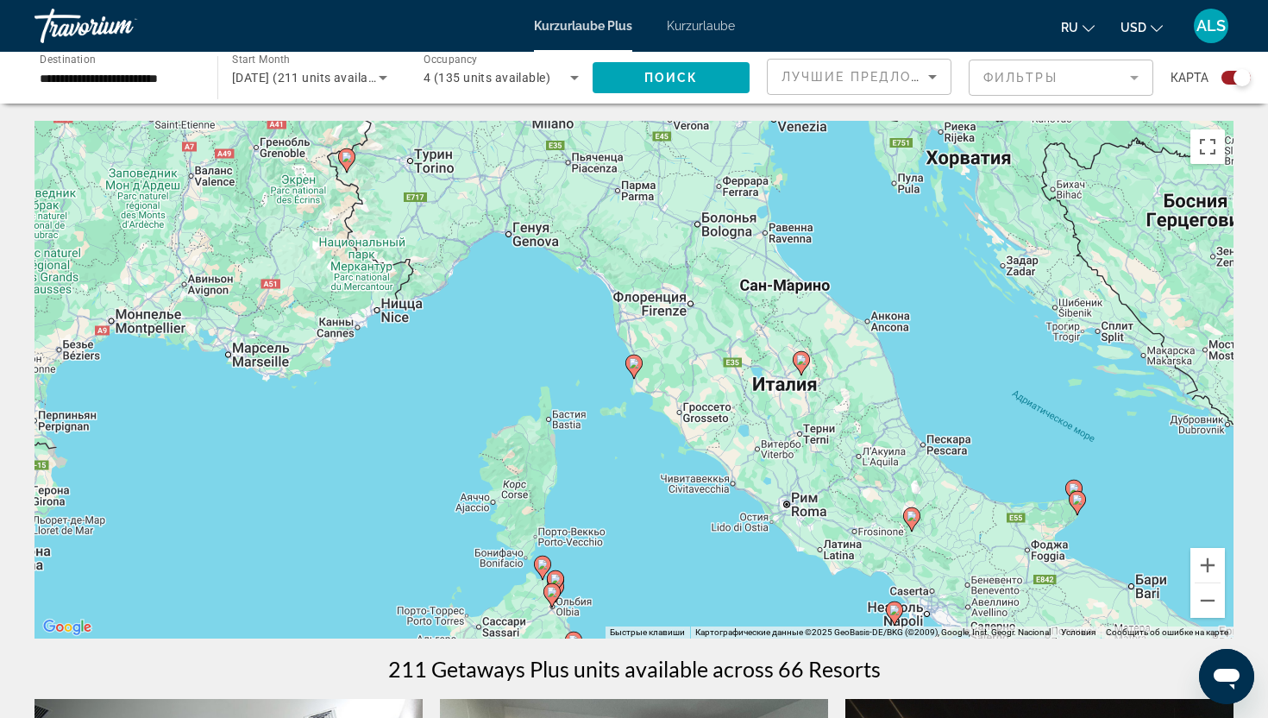
click at [632, 362] on image "Hauptinhalt" at bounding box center [634, 363] width 10 height 10
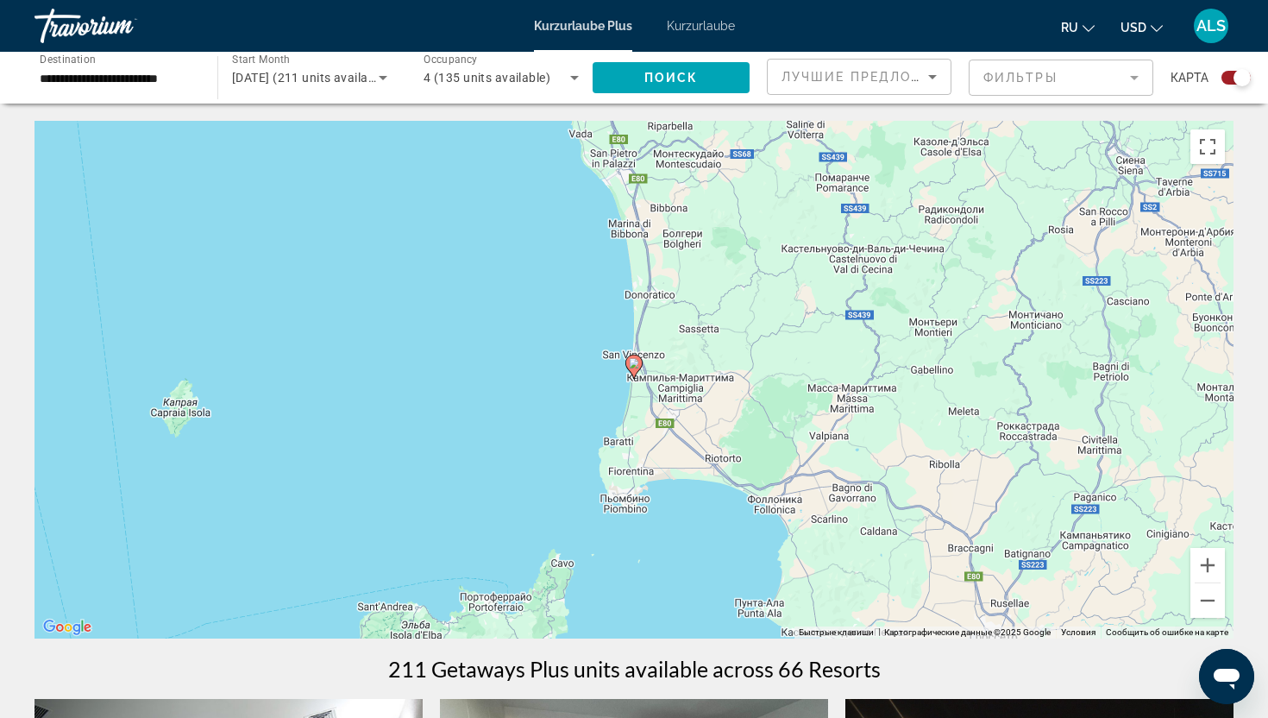
click at [632, 362] on image "Hauptinhalt" at bounding box center [634, 363] width 10 height 10
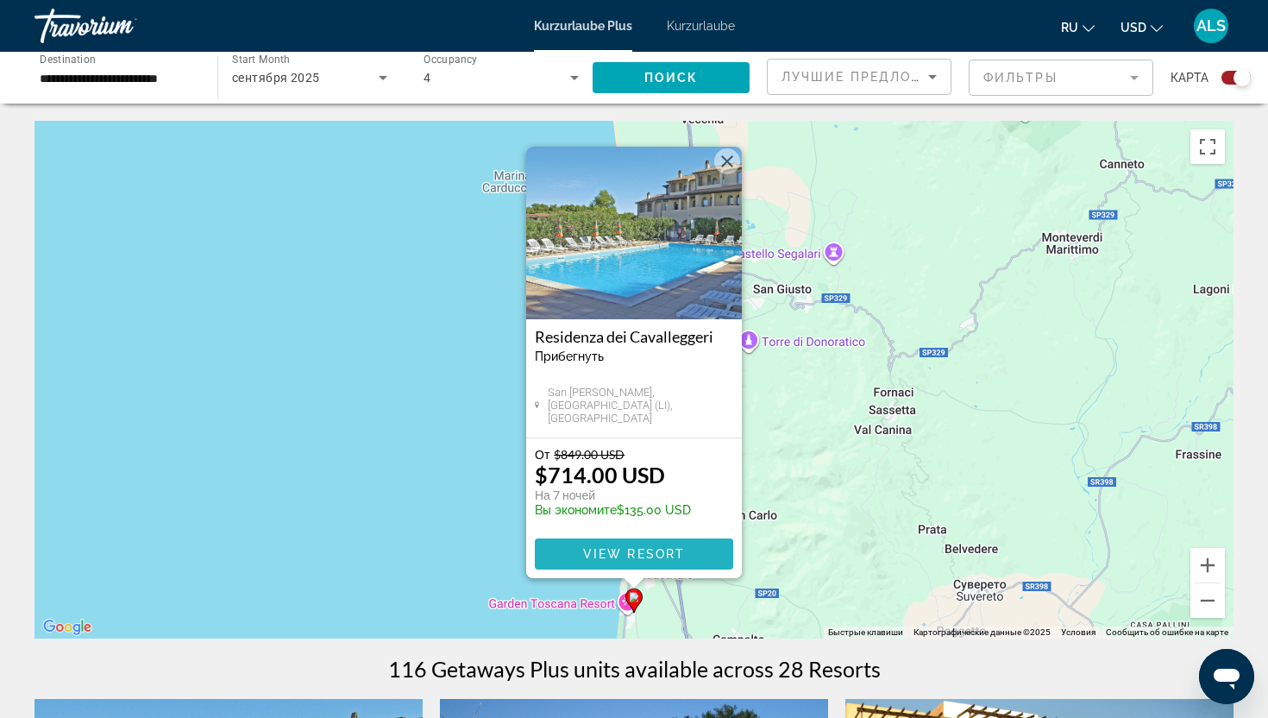
click at [641, 551] on span "View Resort" at bounding box center [634, 554] width 102 height 14
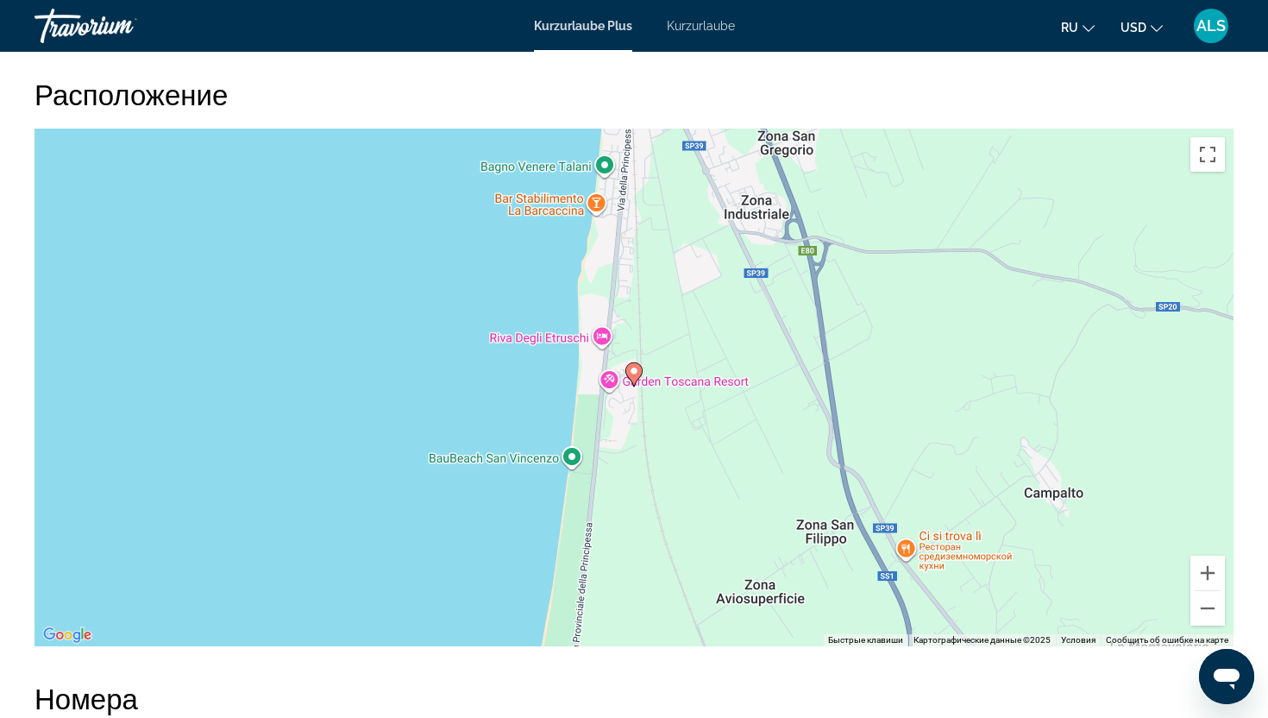
scroll to position [2718, 0]
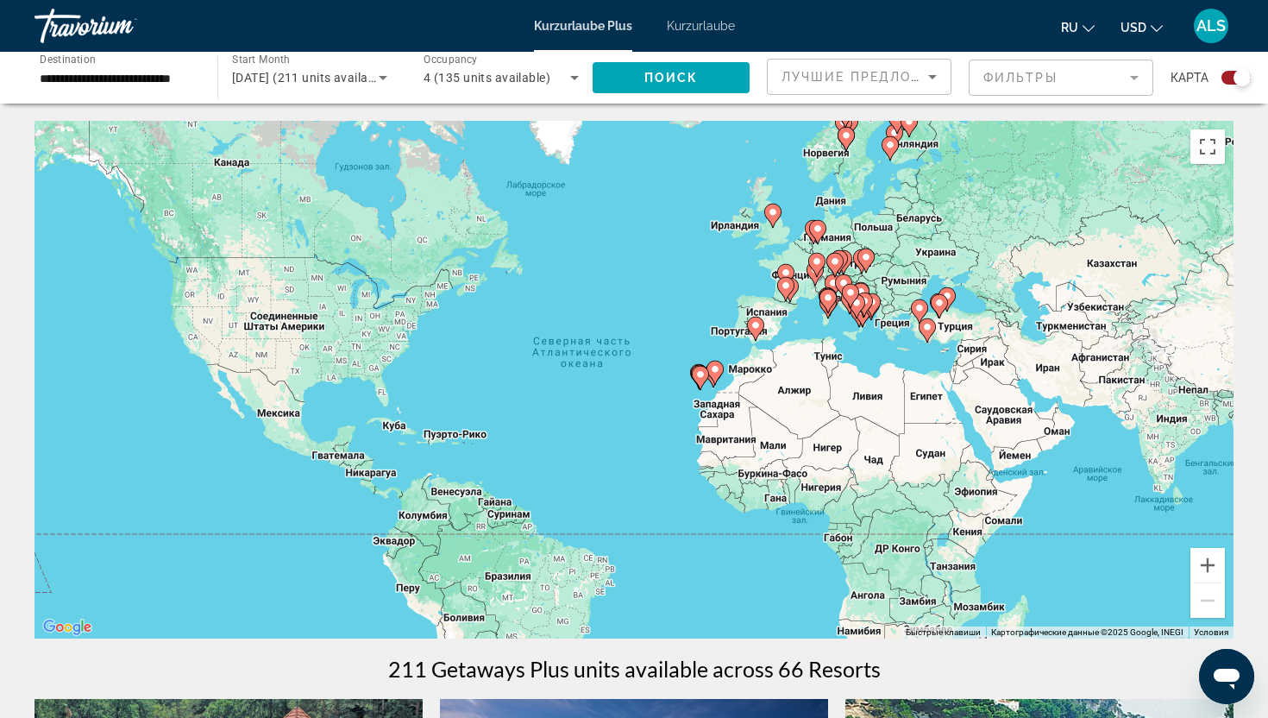
click at [720, 25] on font "Kurzurlaube" at bounding box center [701, 26] width 68 height 14
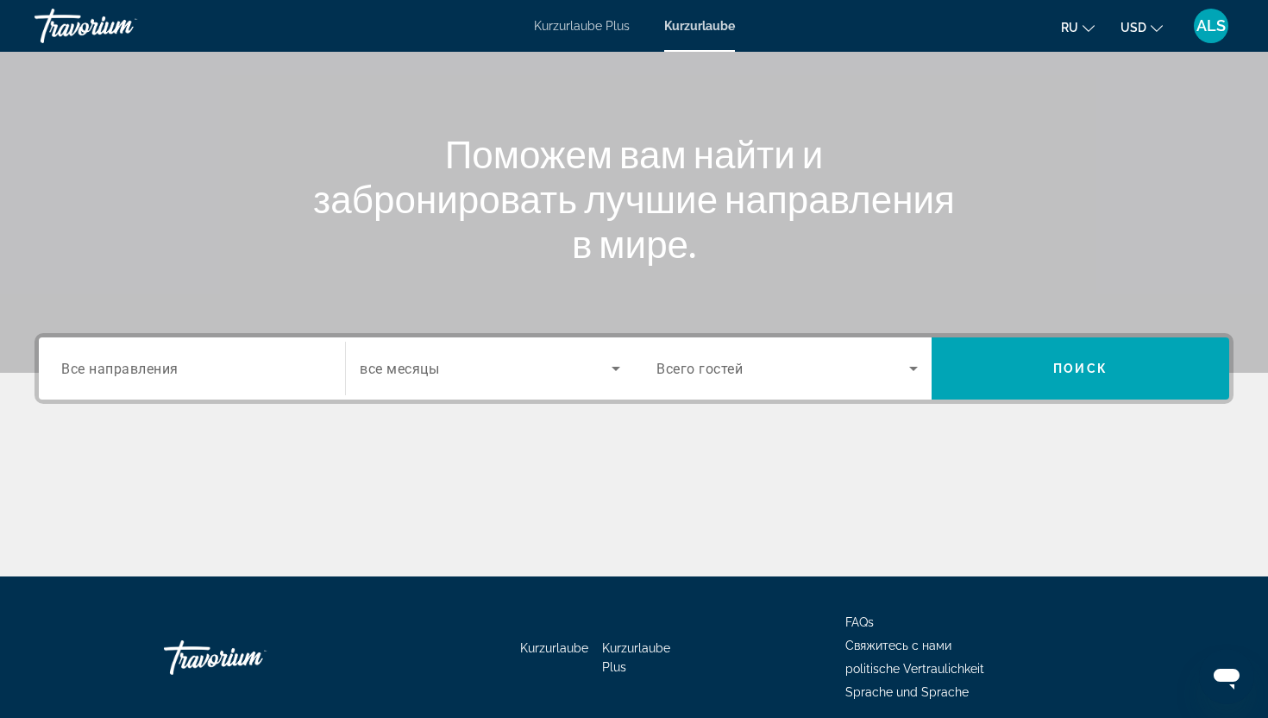
scroll to position [215, 0]
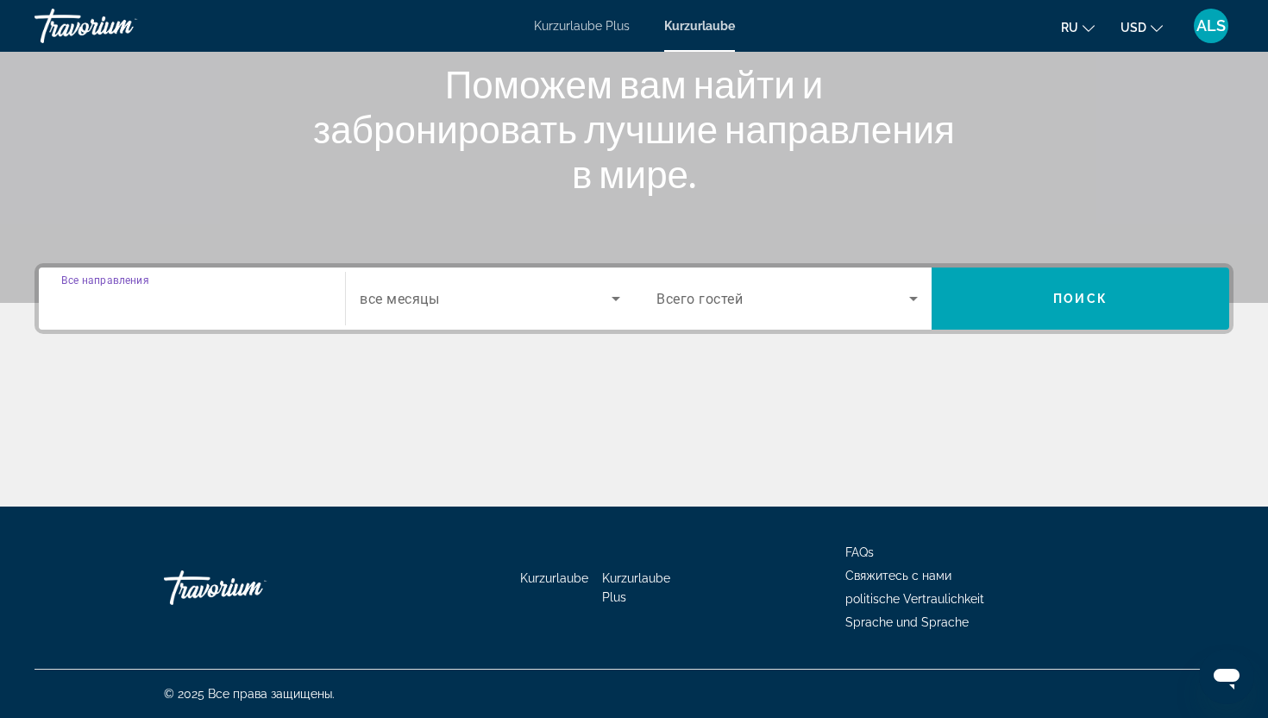
click at [238, 290] on input "Destination Все направления" at bounding box center [191, 299] width 261 height 21
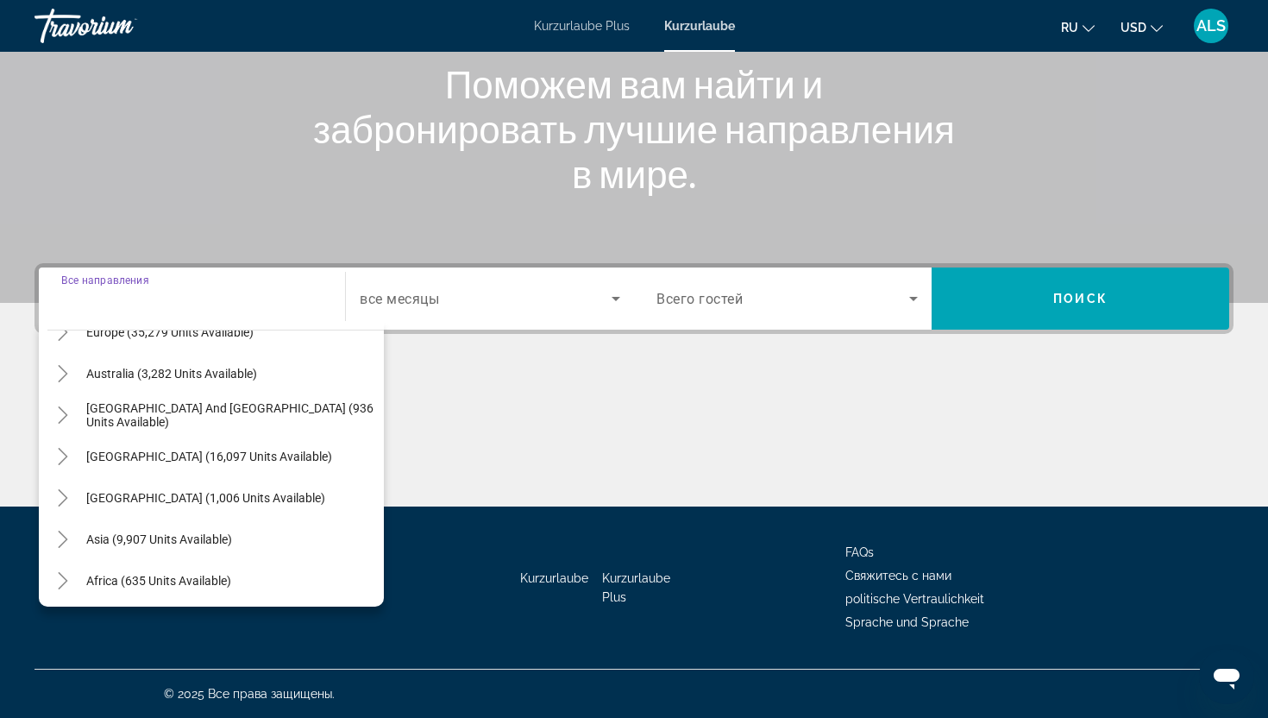
scroll to position [279, 0]
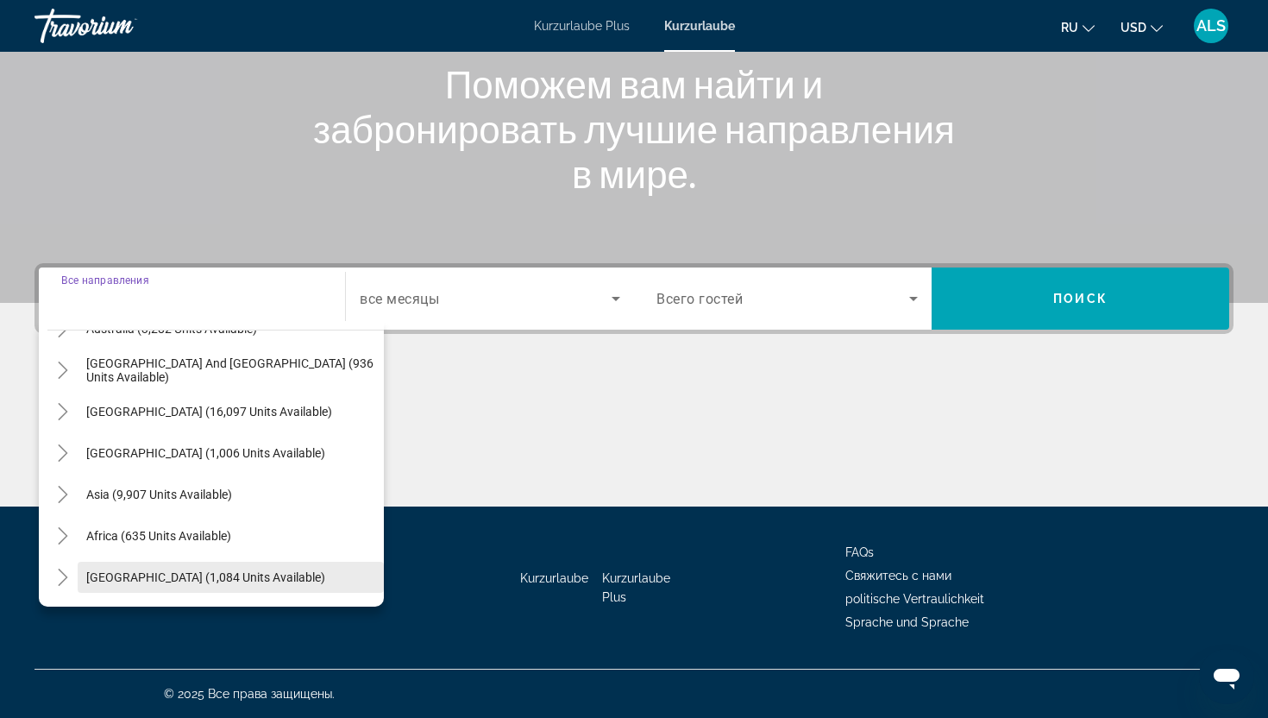
click at [187, 568] on span "Search widget" at bounding box center [231, 576] width 306 height 41
type input "**********"
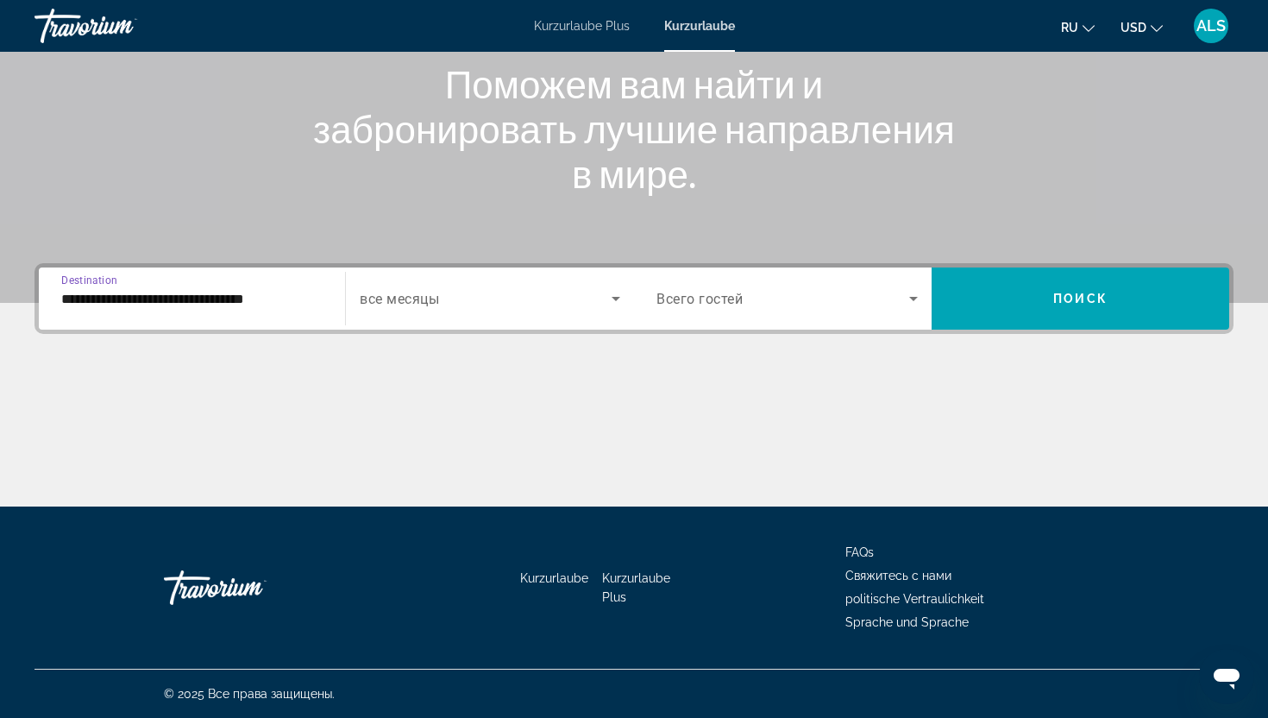
click at [562, 293] on span "Search widget" at bounding box center [486, 298] width 252 height 21
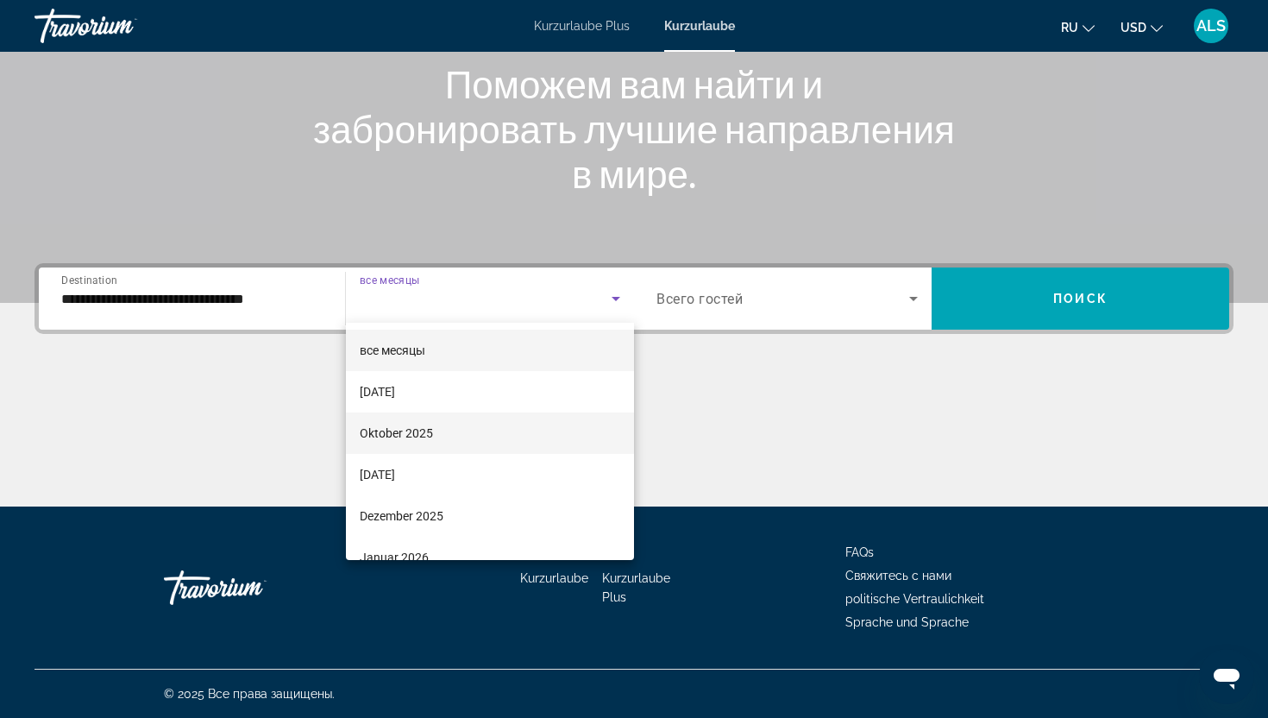
click at [430, 438] on font "Oktober 2025" at bounding box center [396, 433] width 73 height 14
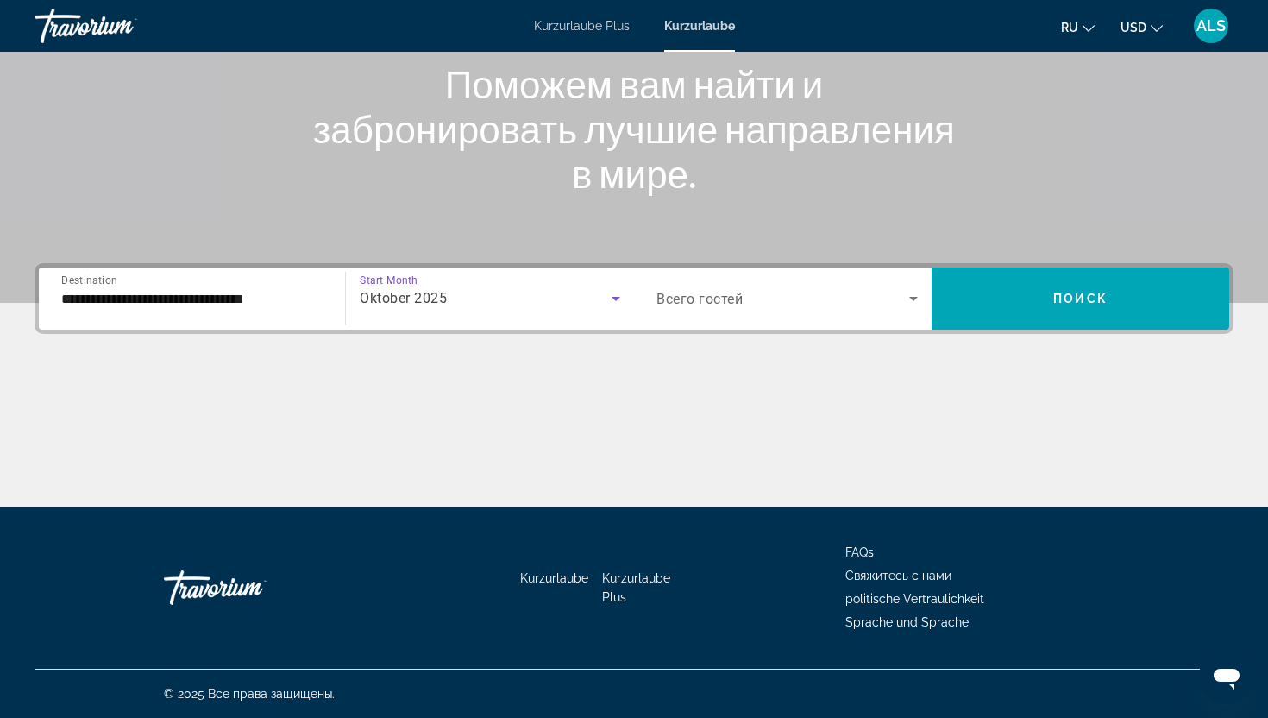
click at [734, 285] on div "Search widget" at bounding box center [786, 298] width 261 height 48
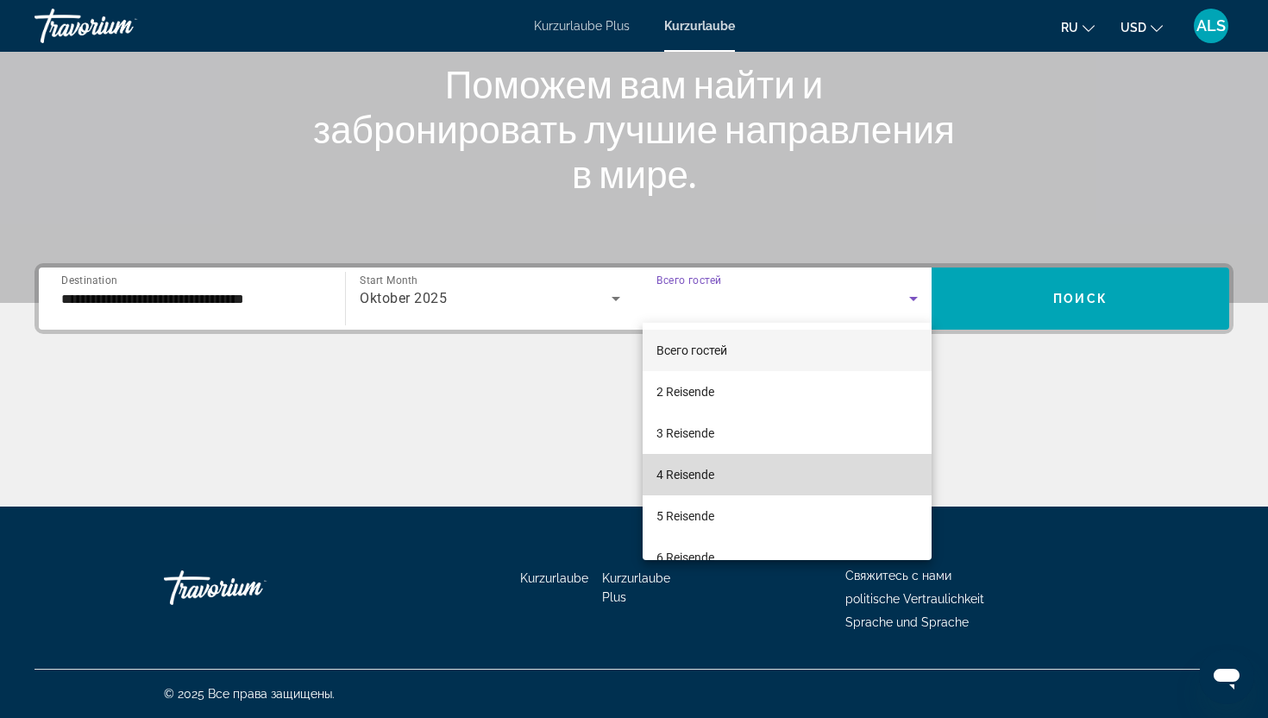
click at [686, 469] on font "4 Reisende" at bounding box center [685, 474] width 58 height 14
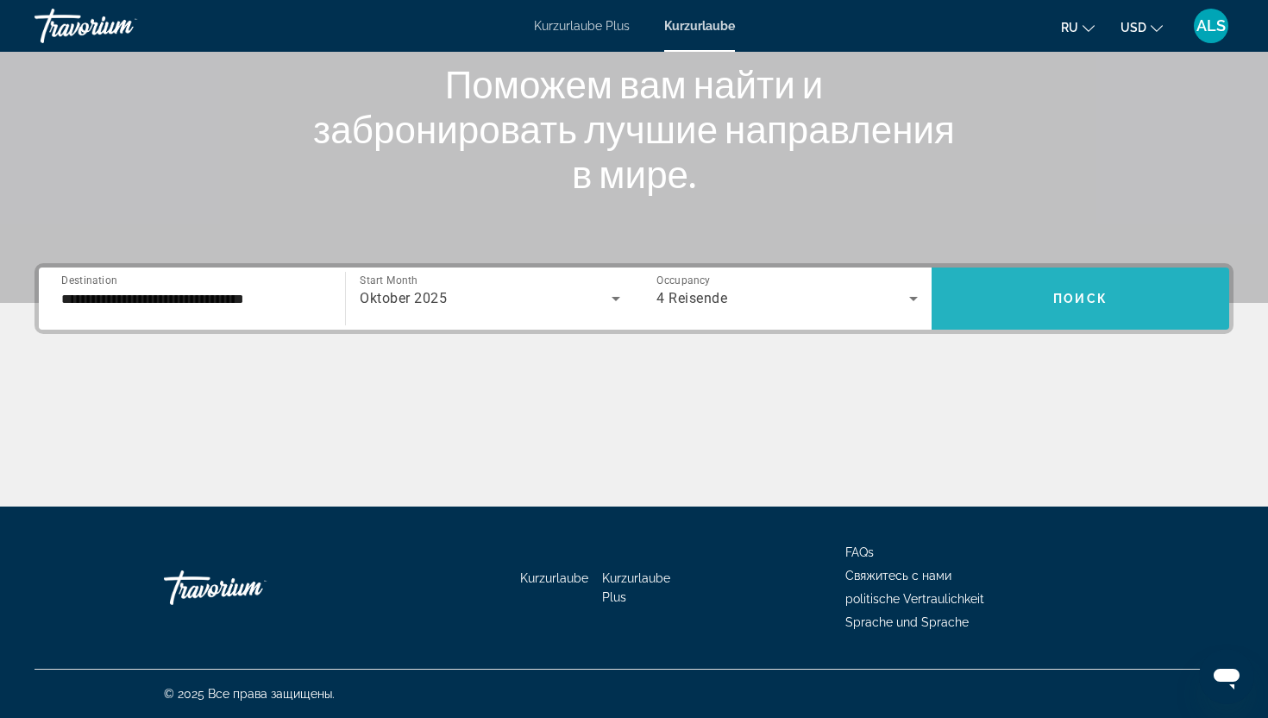
click at [957, 289] on span "Search widget" at bounding box center [1081, 298] width 298 height 41
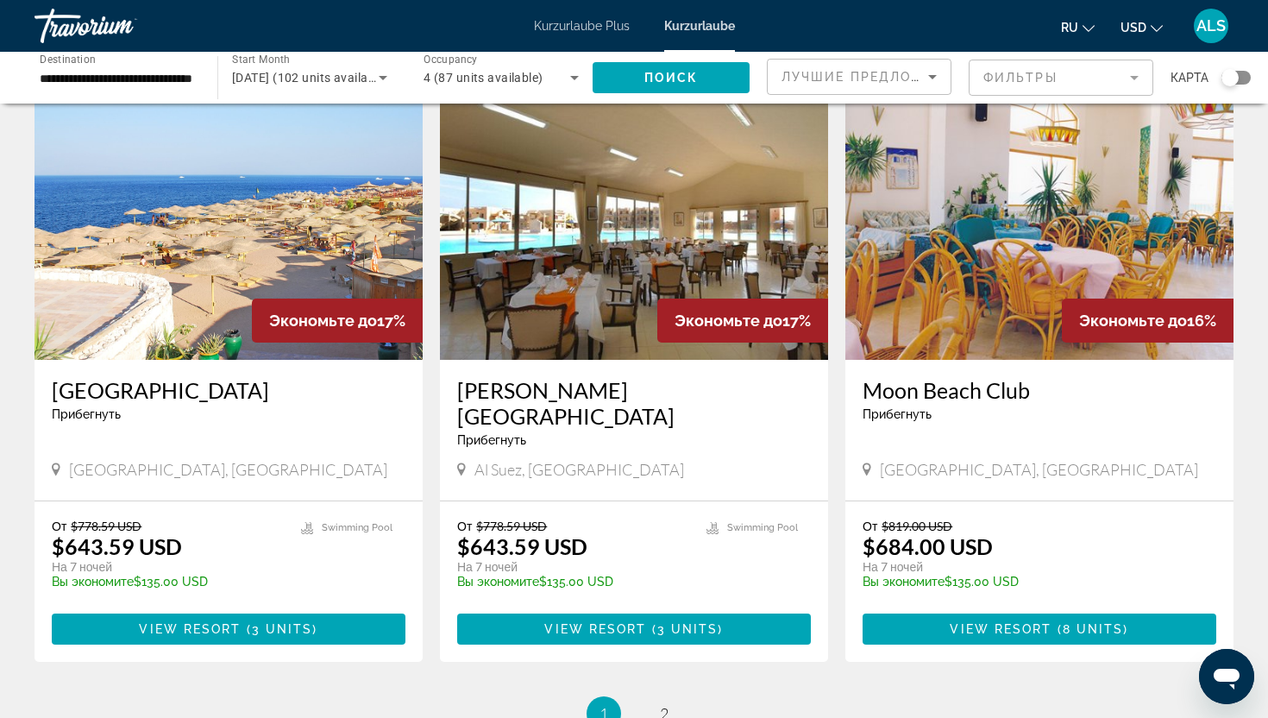
scroll to position [1843, 0]
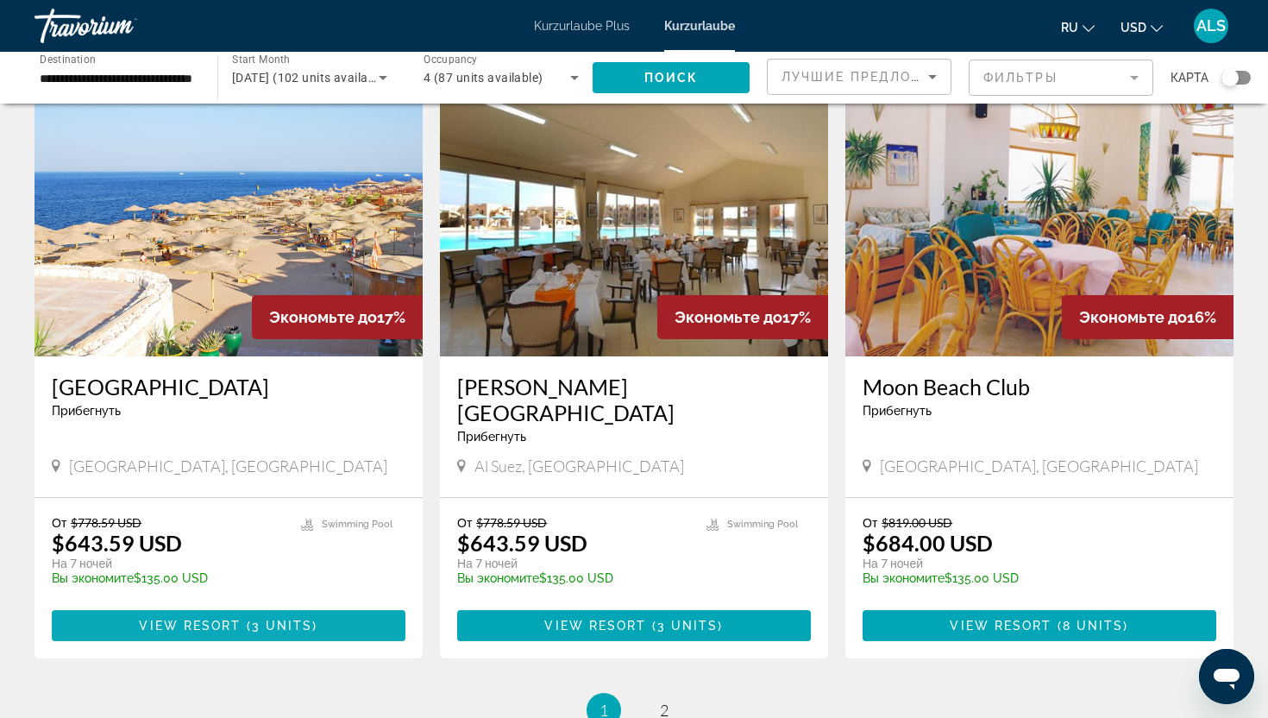
click at [249, 618] on span "( 3 units )" at bounding box center [280, 625] width 77 height 14
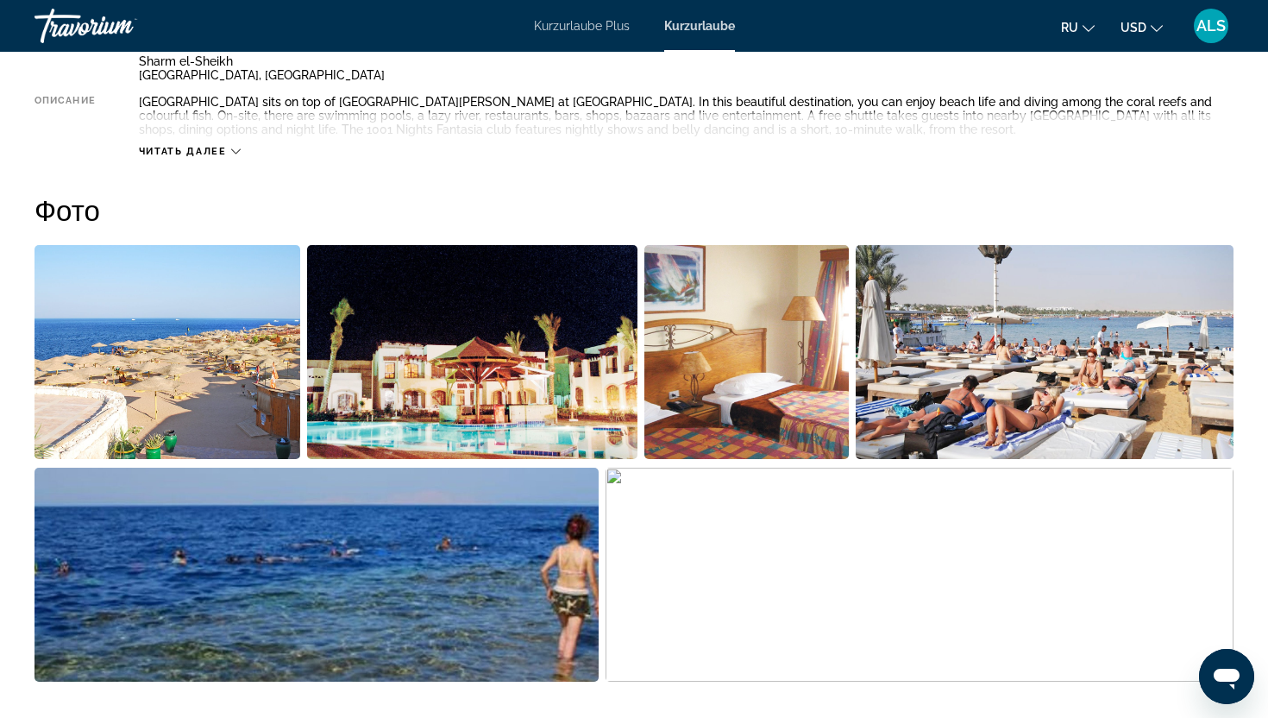
scroll to position [703, 0]
